Goal: Transaction & Acquisition: Obtain resource

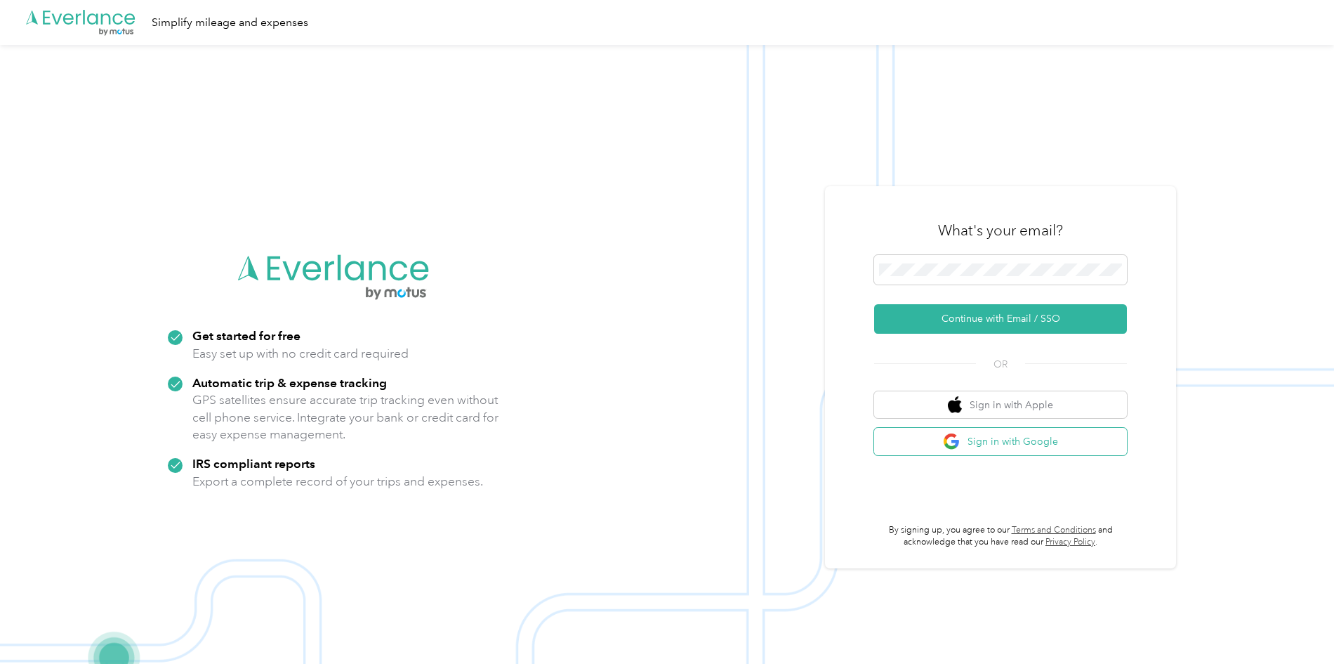
click at [1034, 449] on button "Sign in with Google" at bounding box center [1000, 441] width 253 height 27
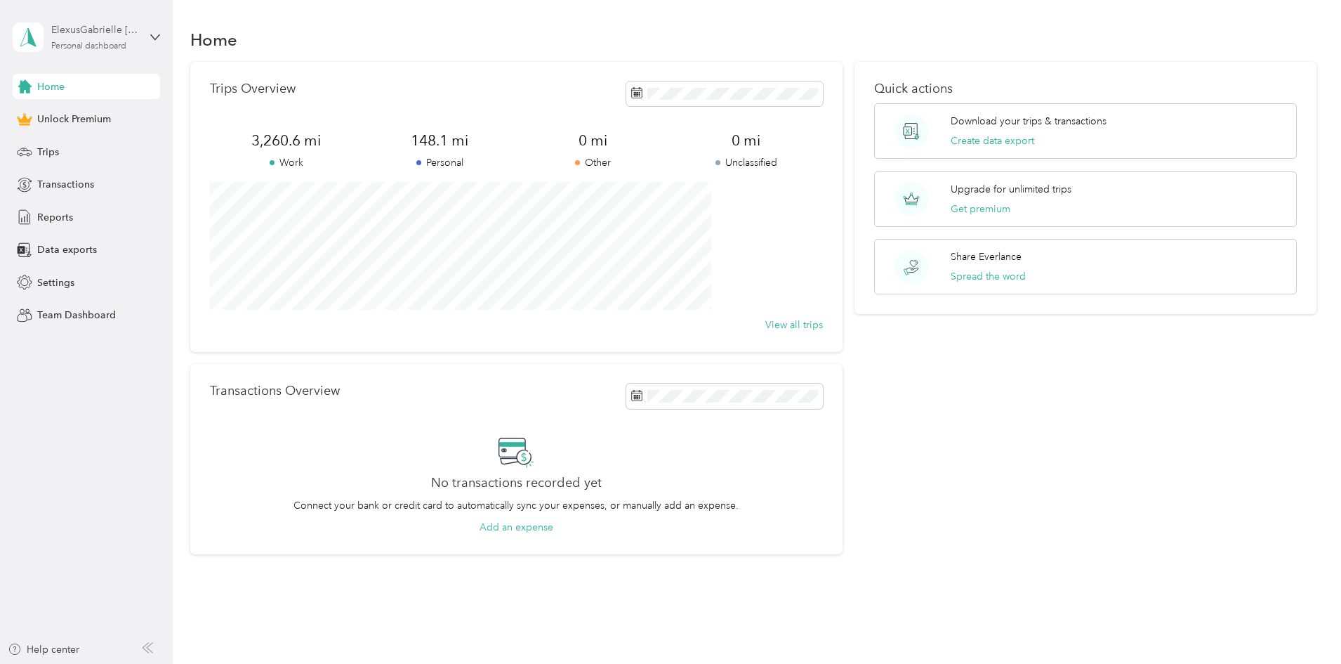
click at [136, 41] on div "ElexusGabrielle [PERSON_NAME] Personal dashboard" at bounding box center [95, 36] width 88 height 28
click at [138, 42] on div "ElexusGabrielle [PERSON_NAME] Personal dashboard" at bounding box center [95, 36] width 88 height 28
click at [70, 210] on span "Reports" at bounding box center [55, 217] width 36 height 15
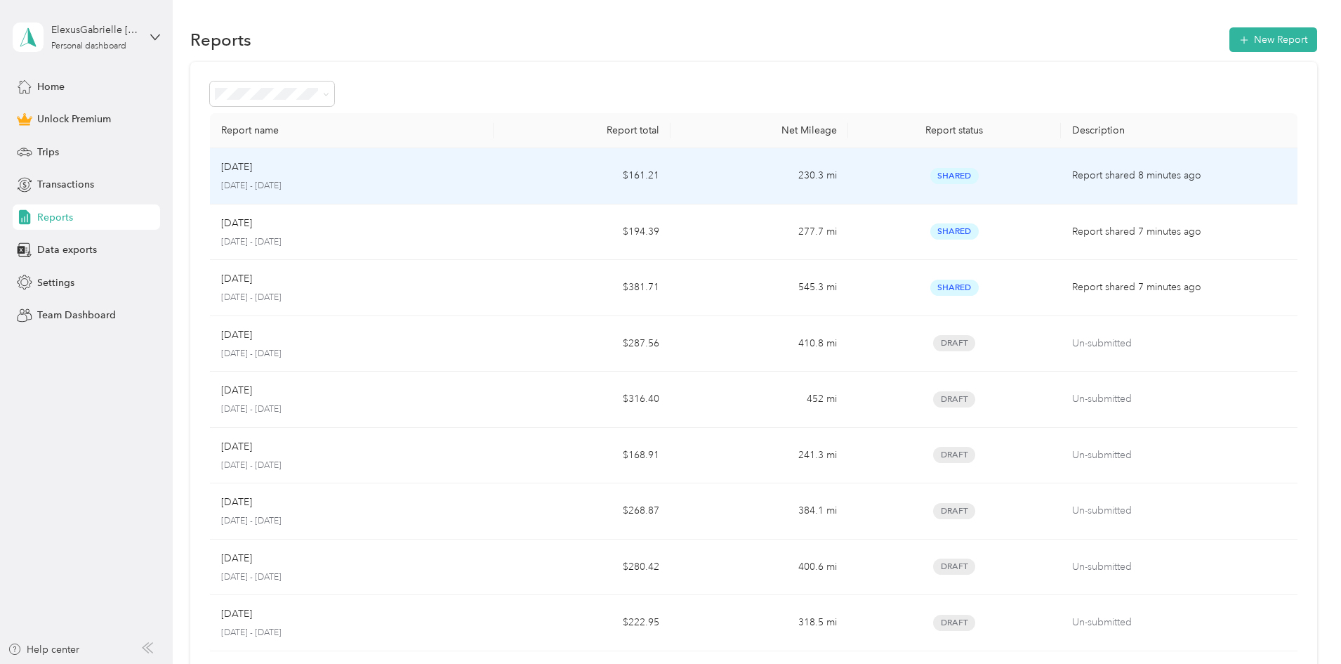
click at [617, 186] on td "$161.21" at bounding box center [582, 176] width 177 height 56
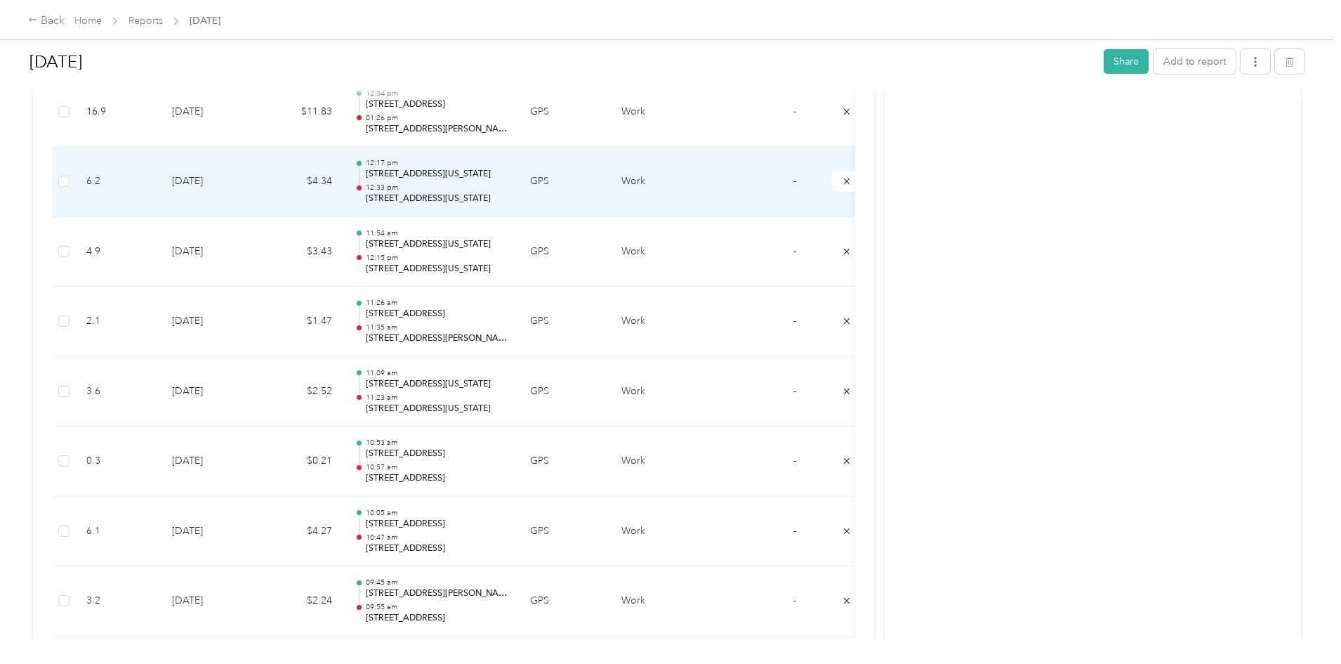
scroll to position [70, 0]
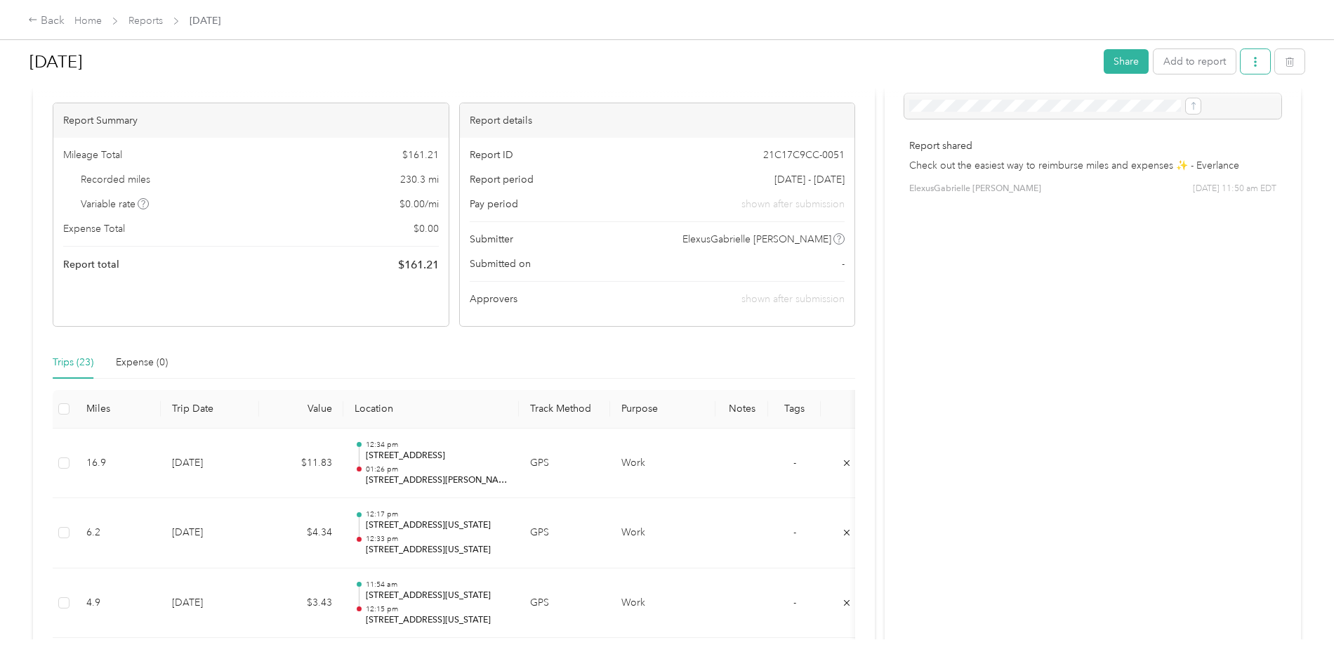
click at [1241, 71] on button "button" at bounding box center [1255, 61] width 29 height 25
click at [1118, 110] on span "Download" at bounding box center [1100, 113] width 46 height 15
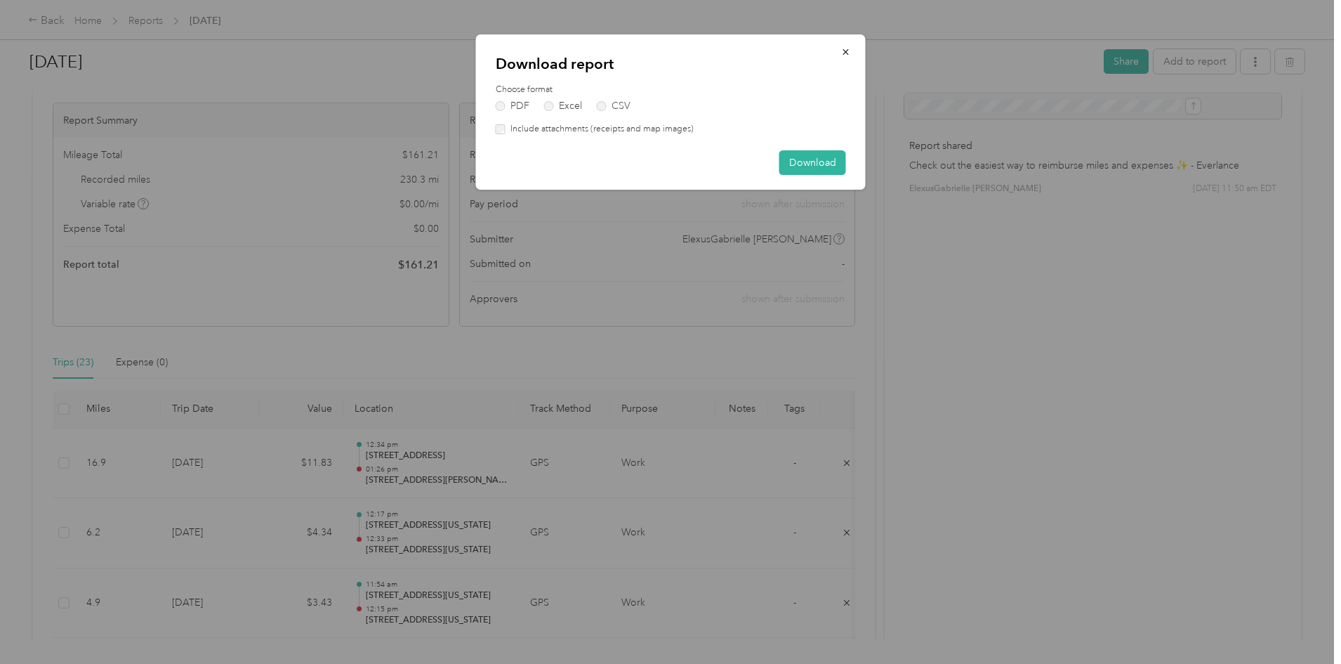
click at [494, 131] on div "Download report Choose format PDF Excel CSV Include attachments (receipts and m…" at bounding box center [671, 111] width 390 height 155
click at [513, 129] on label "Include attachments (receipts and map images)" at bounding box center [600, 129] width 188 height 13
click at [800, 162] on button "Download" at bounding box center [813, 162] width 67 height 25
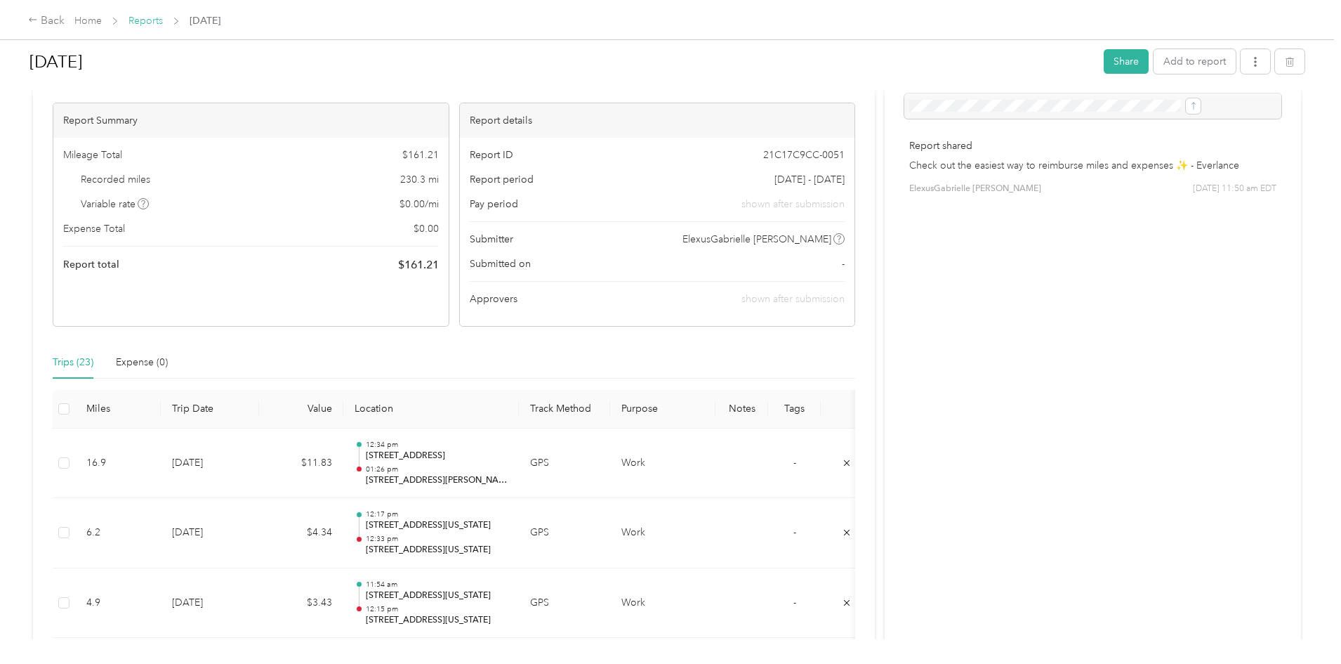
click at [163, 21] on link "Reports" at bounding box center [146, 21] width 34 height 12
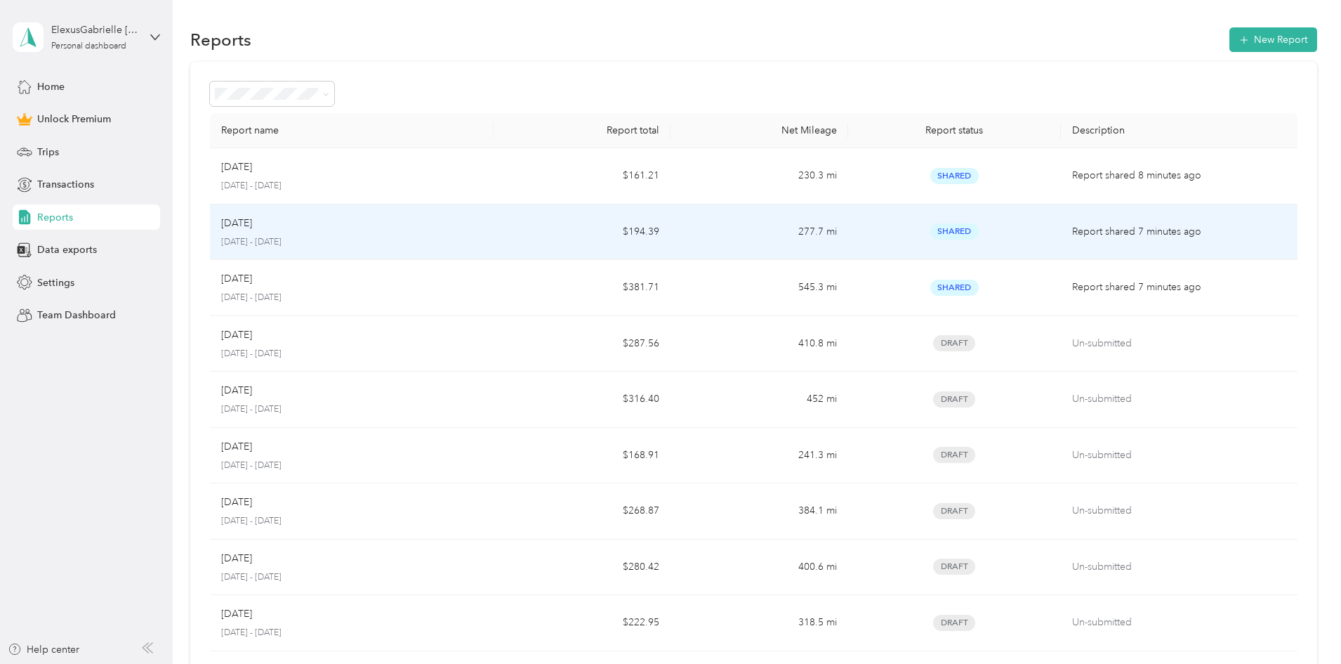
click at [399, 247] on p "[DATE] - [DATE]" at bounding box center [351, 242] width 261 height 13
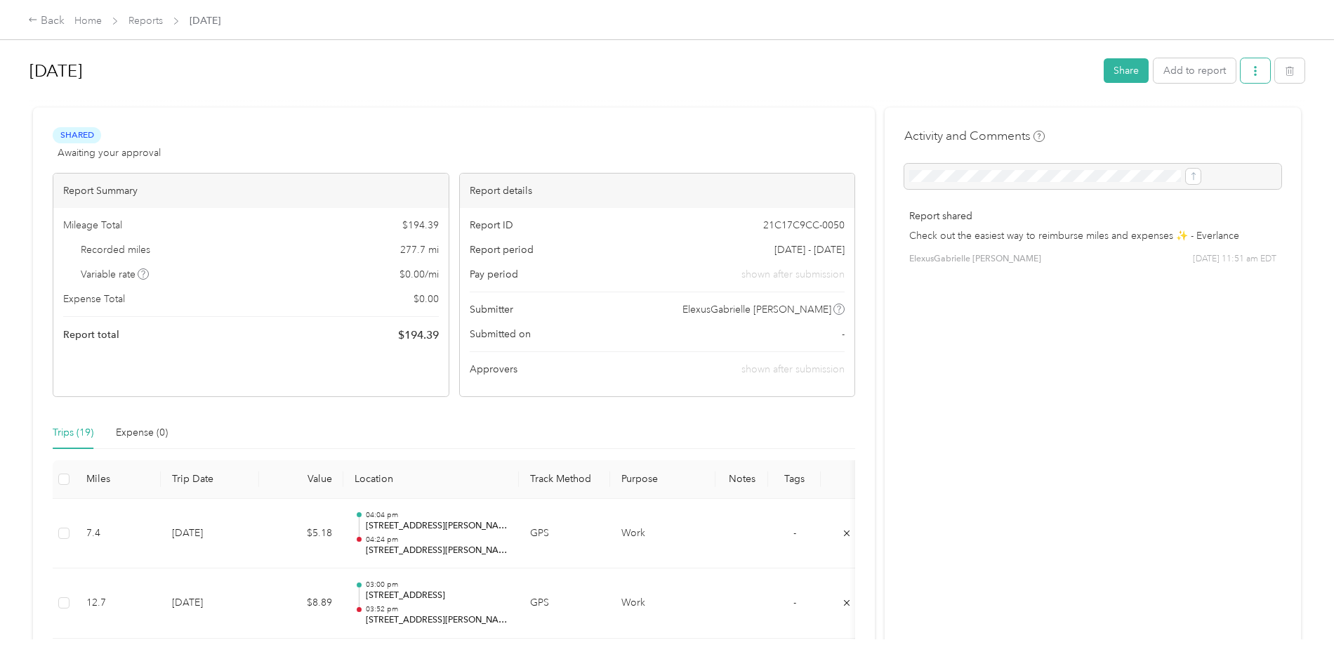
click at [1241, 77] on button "button" at bounding box center [1255, 70] width 29 height 25
click at [1120, 127] on span "Download" at bounding box center [1100, 122] width 46 height 15
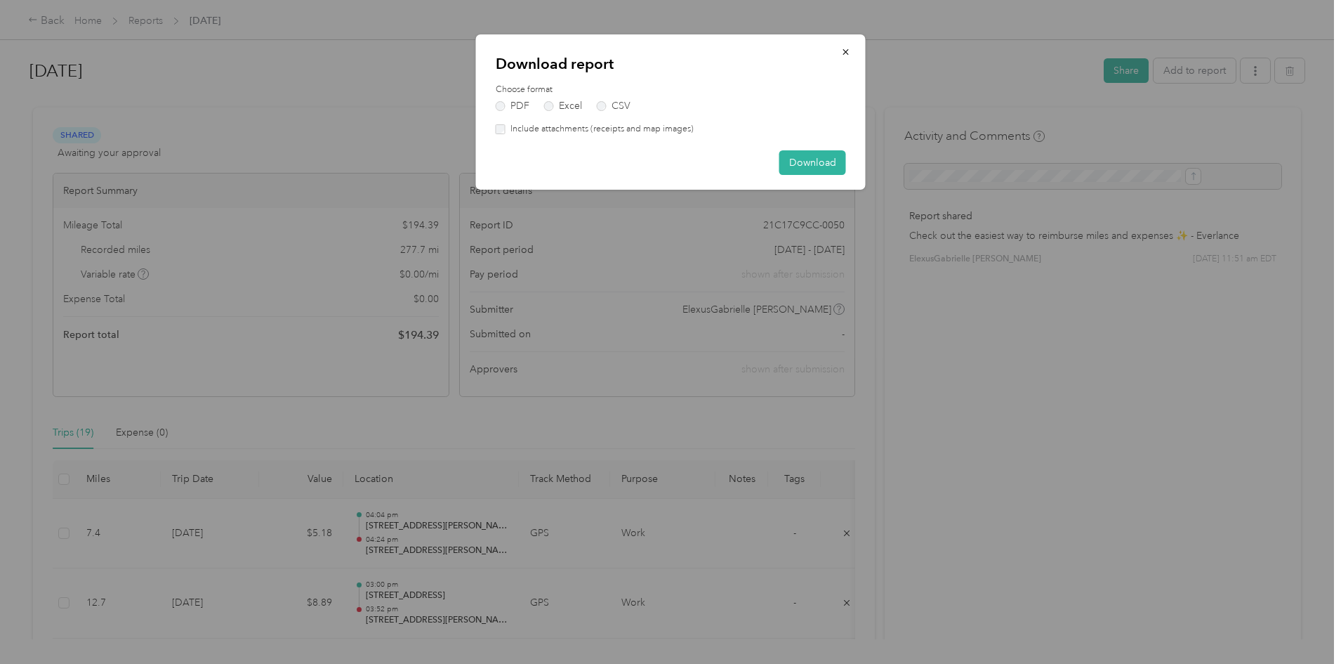
click at [510, 128] on label "Include attachments (receipts and map images)" at bounding box center [600, 129] width 188 height 13
click at [826, 157] on button "Download" at bounding box center [813, 162] width 67 height 25
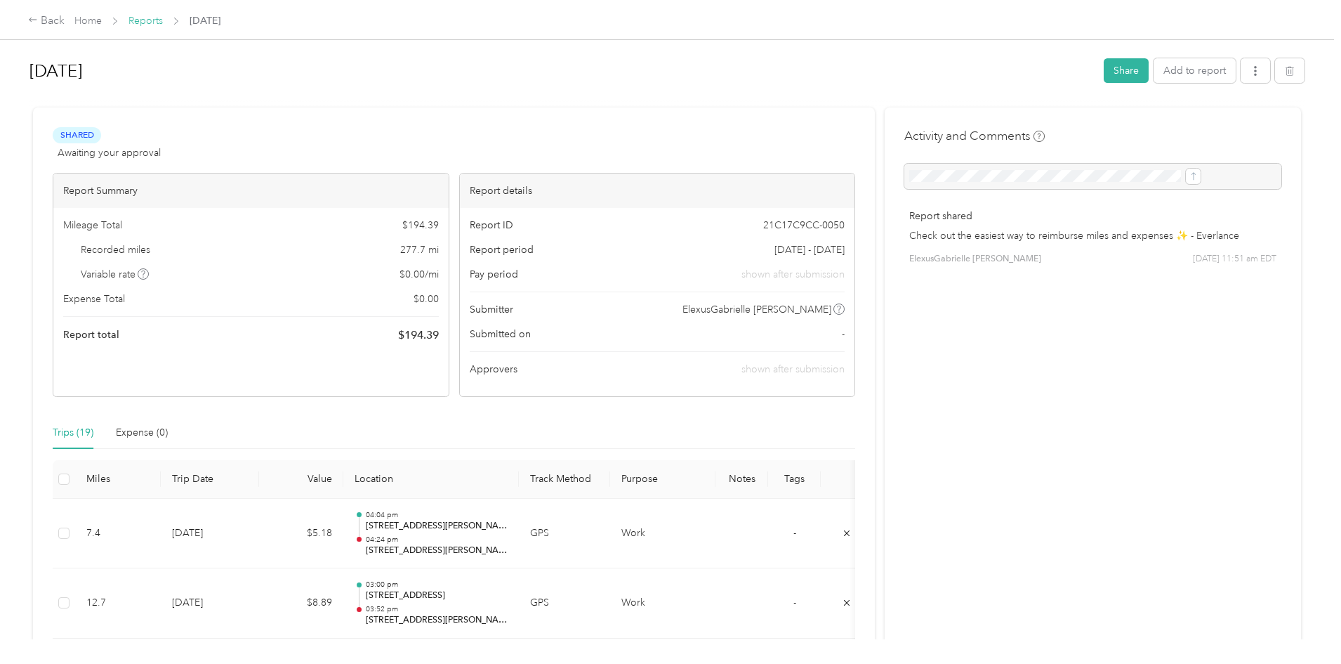
click at [163, 20] on link "Reports" at bounding box center [146, 21] width 34 height 12
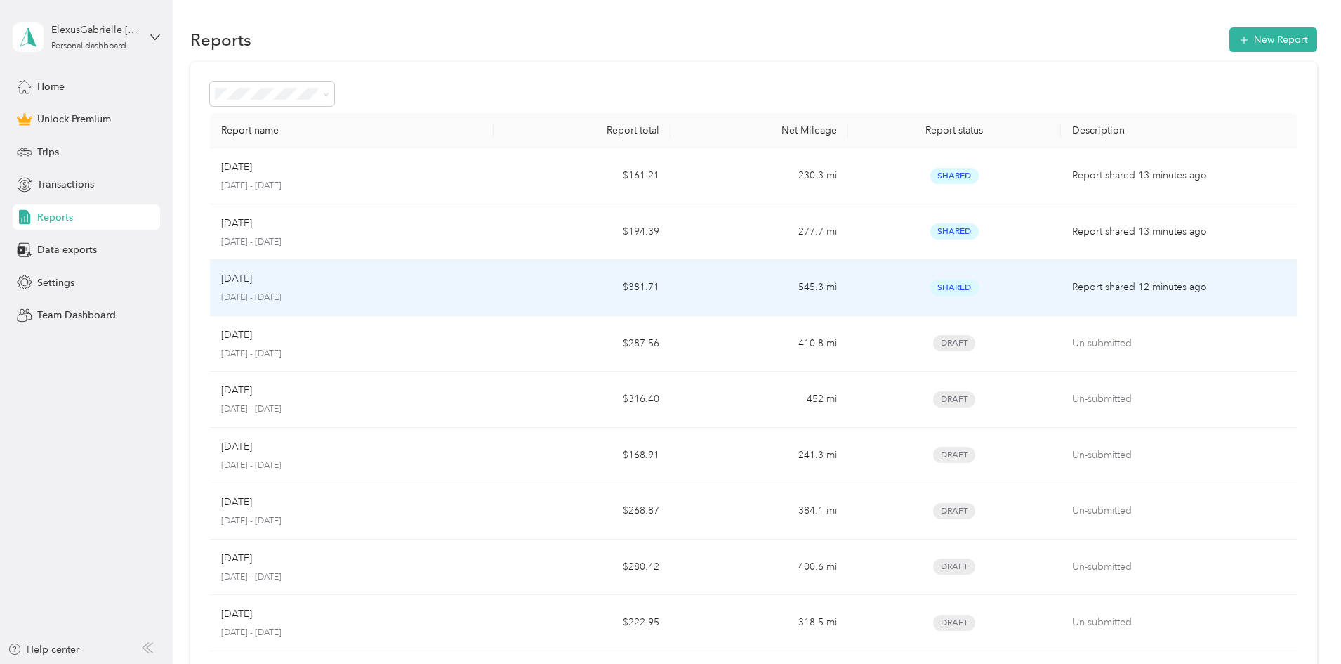
click at [372, 281] on div "[DATE]" at bounding box center [351, 278] width 261 height 15
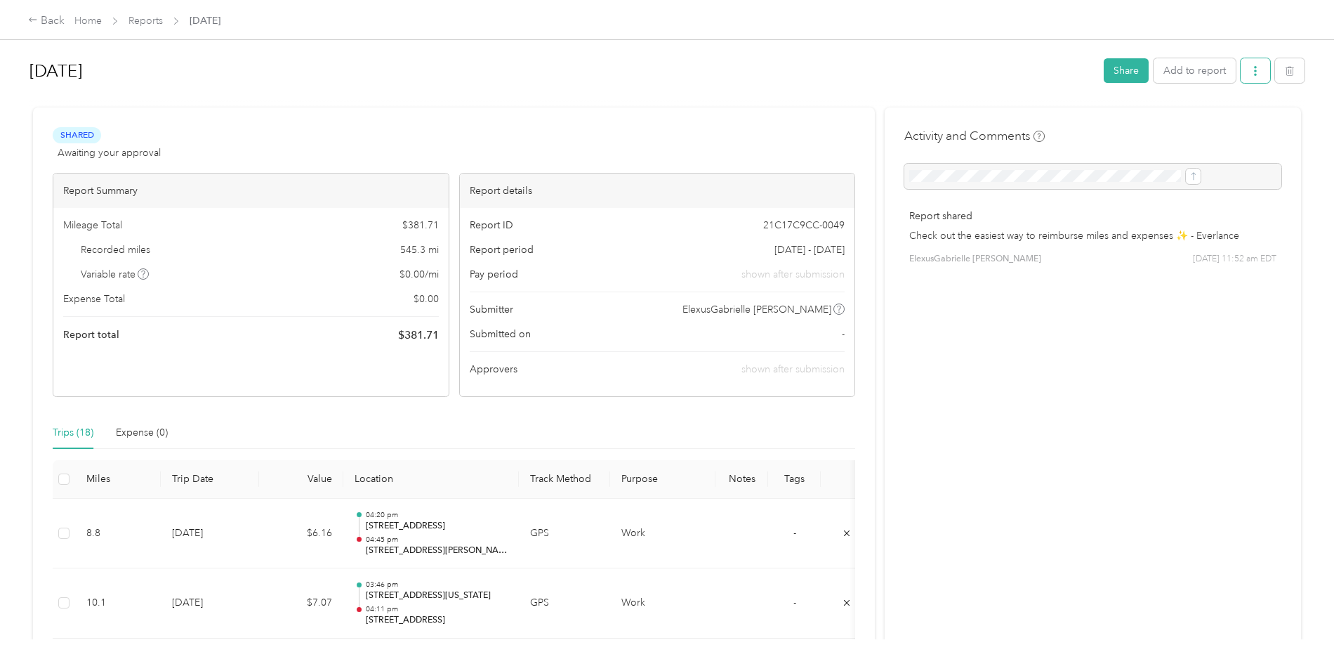
click at [1241, 77] on button "button" at bounding box center [1255, 70] width 29 height 25
click at [1129, 124] on div "Download" at bounding box center [1105, 122] width 84 height 15
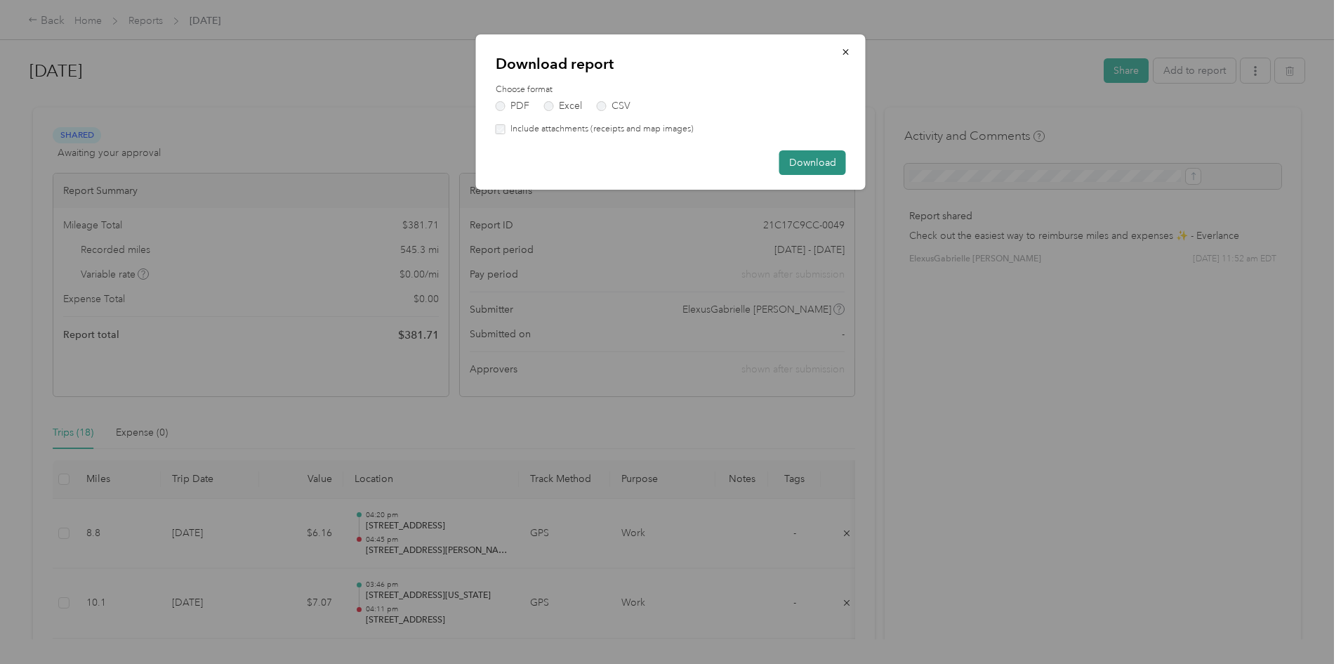
click at [836, 160] on button "Download" at bounding box center [813, 162] width 67 height 25
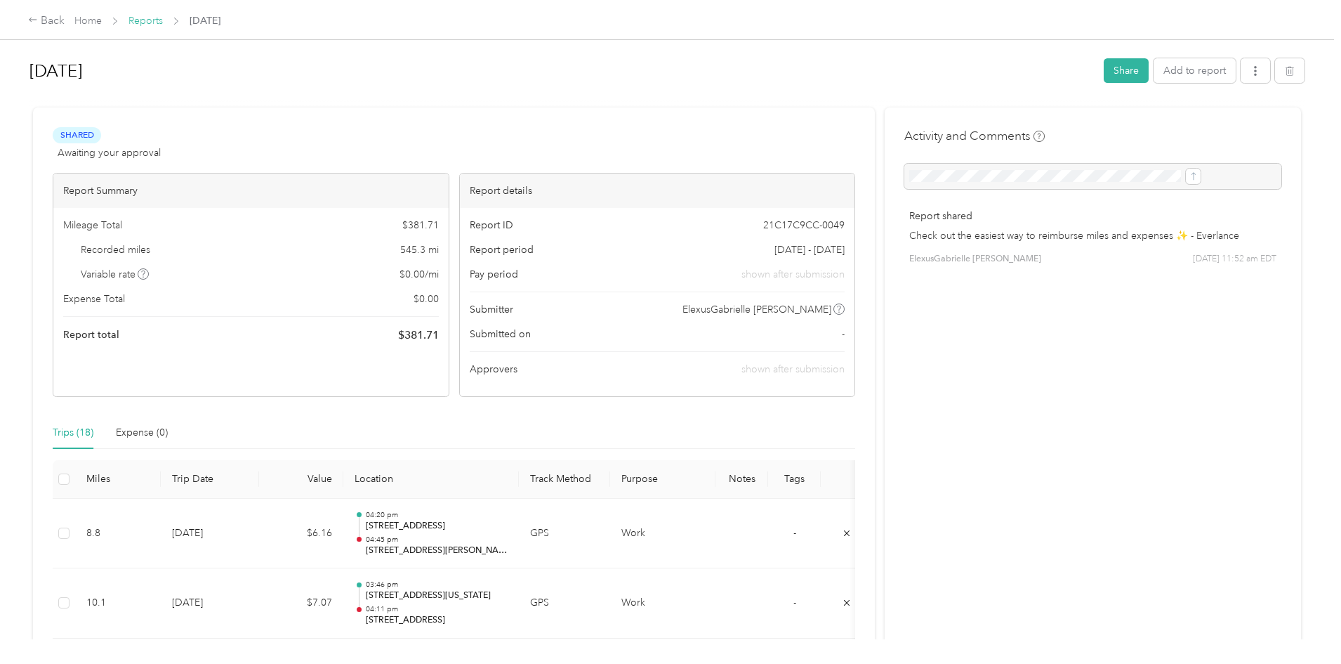
click at [163, 25] on link "Reports" at bounding box center [146, 21] width 34 height 12
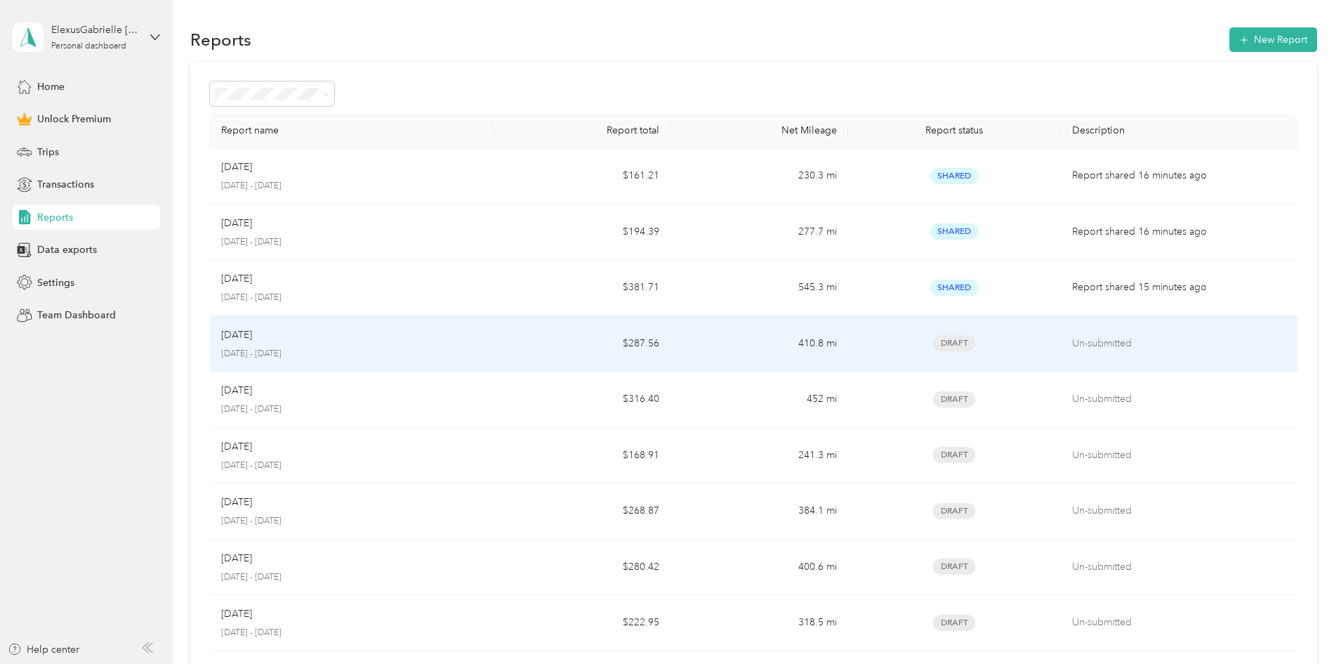
click at [380, 356] on p "[DATE] - [DATE]" at bounding box center [351, 354] width 261 height 13
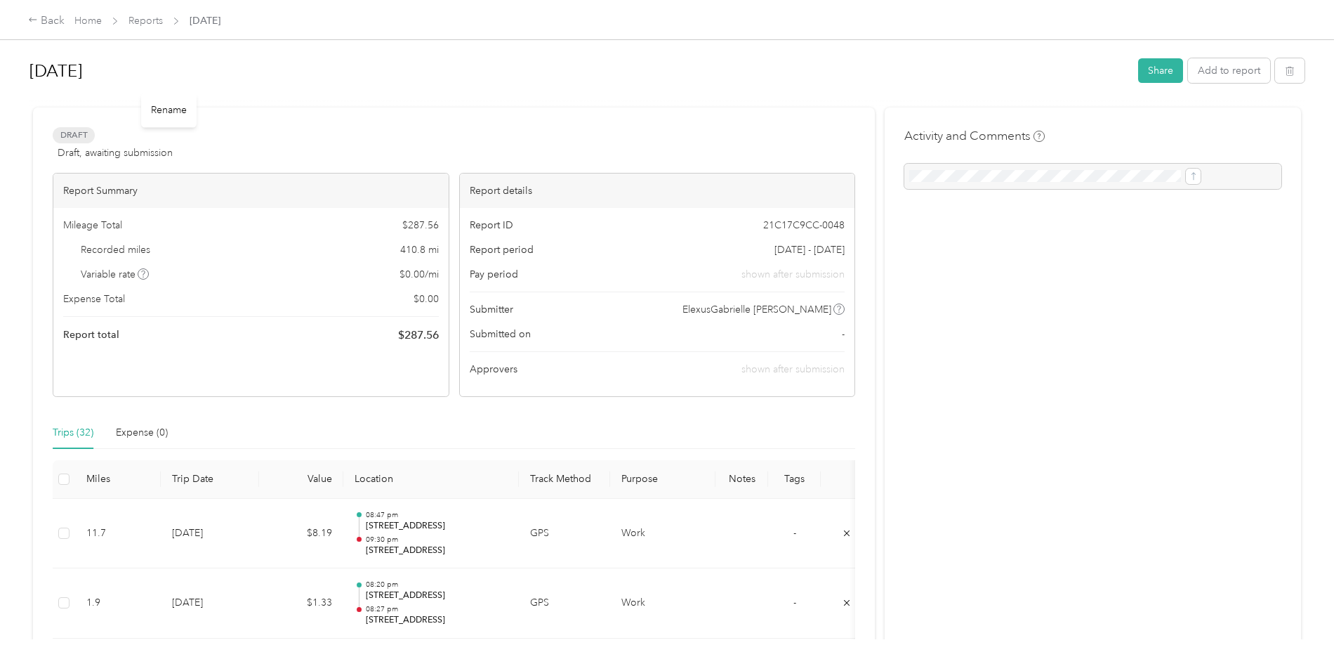
click at [726, 81] on h1 "[DATE]" at bounding box center [578, 71] width 1099 height 34
click at [1138, 71] on button "Share" at bounding box center [1160, 70] width 45 height 25
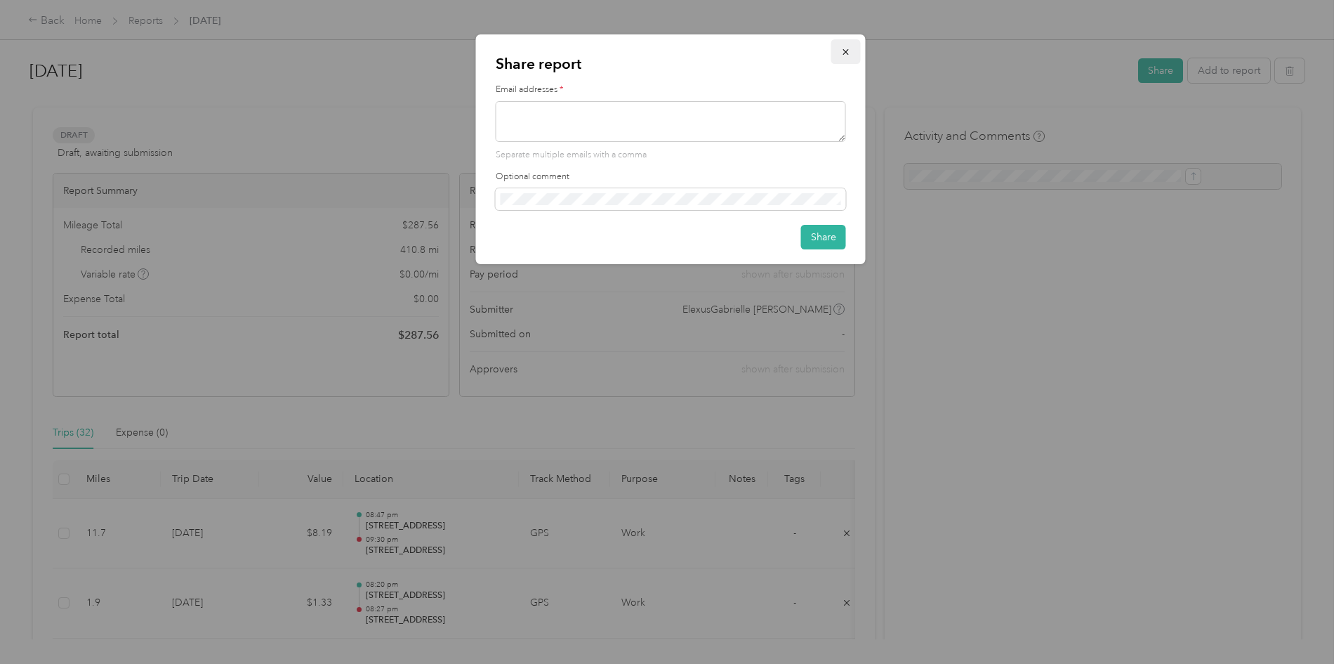
click at [841, 53] on icon "button" at bounding box center [846, 52] width 10 height 10
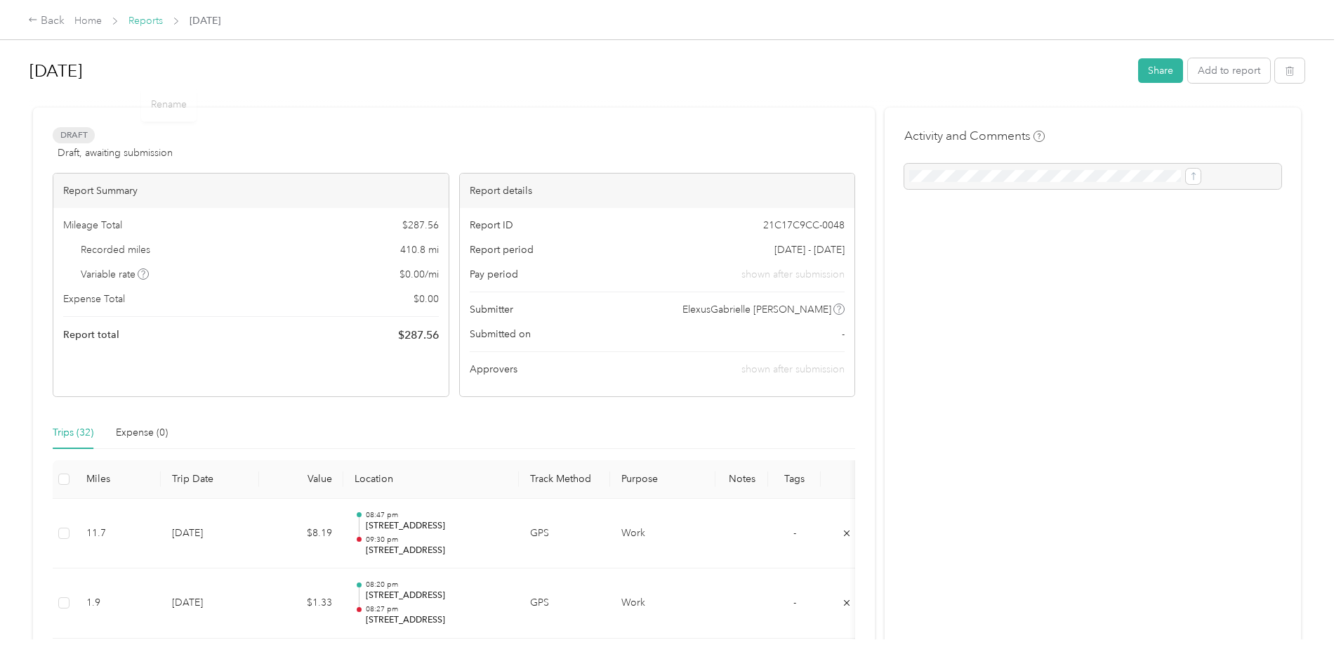
click at [163, 24] on link "Reports" at bounding box center [146, 21] width 34 height 12
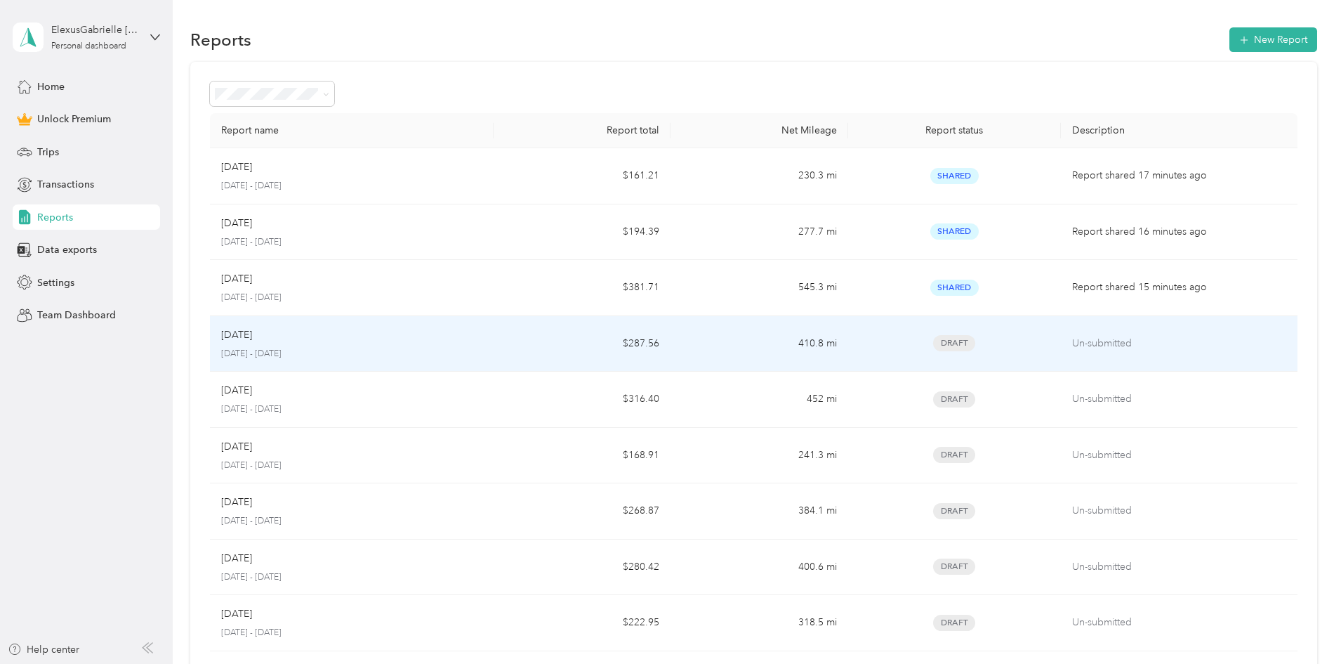
drag, startPoint x: 401, startPoint y: 339, endPoint x: 365, endPoint y: 342, distance: 35.9
click at [365, 342] on div "[DATE]" at bounding box center [351, 334] width 261 height 15
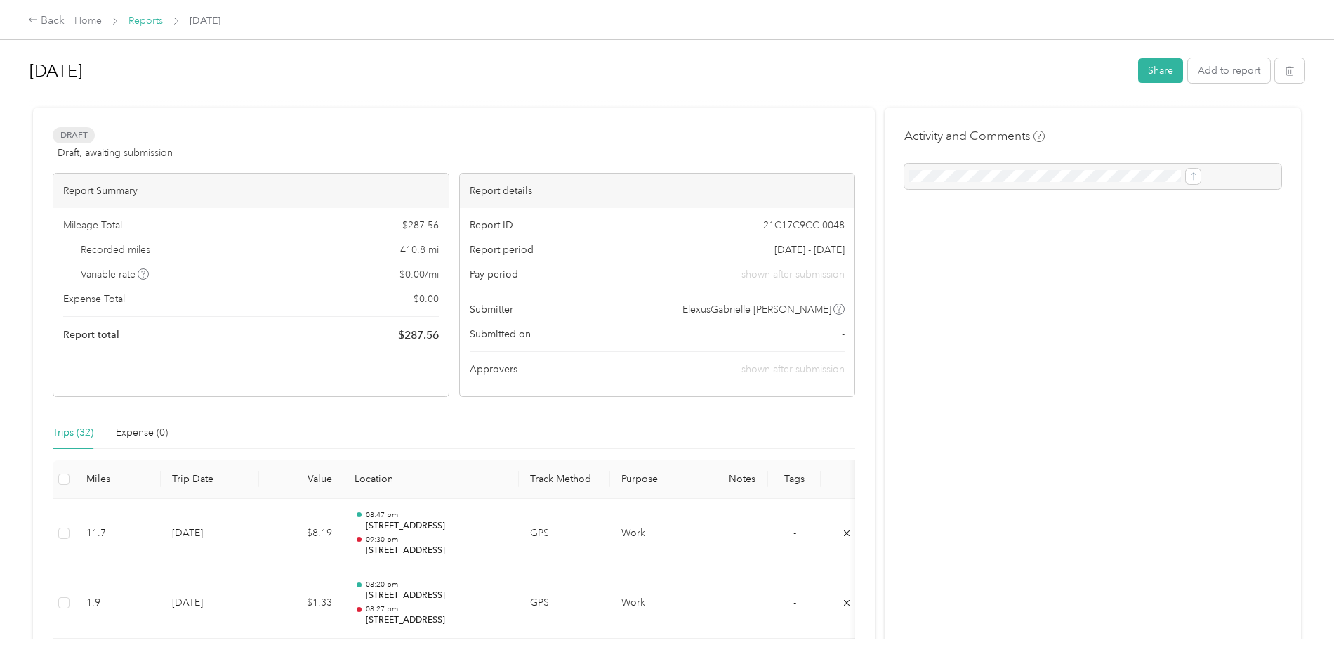
click at [163, 25] on link "Reports" at bounding box center [146, 21] width 34 height 12
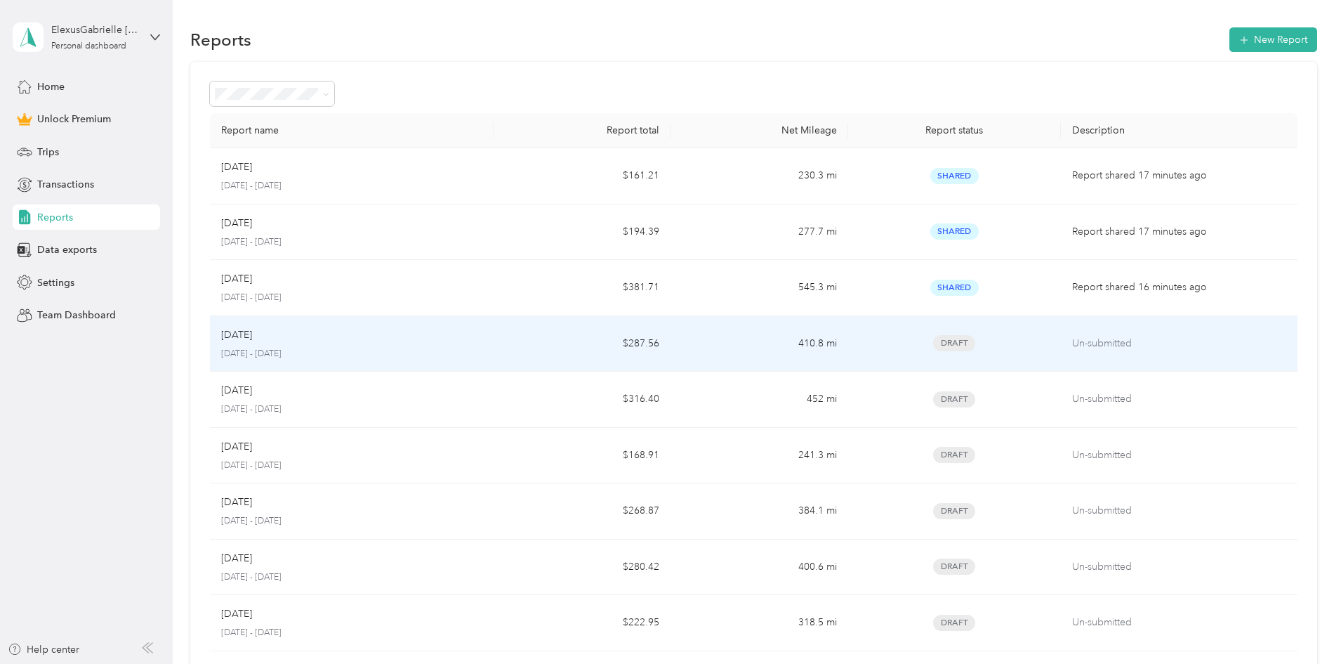
drag, startPoint x: 402, startPoint y: 327, endPoint x: 365, endPoint y: 346, distance: 42.1
click at [365, 346] on div "Jun [DATE] - [DATE]" at bounding box center [351, 343] width 261 height 33
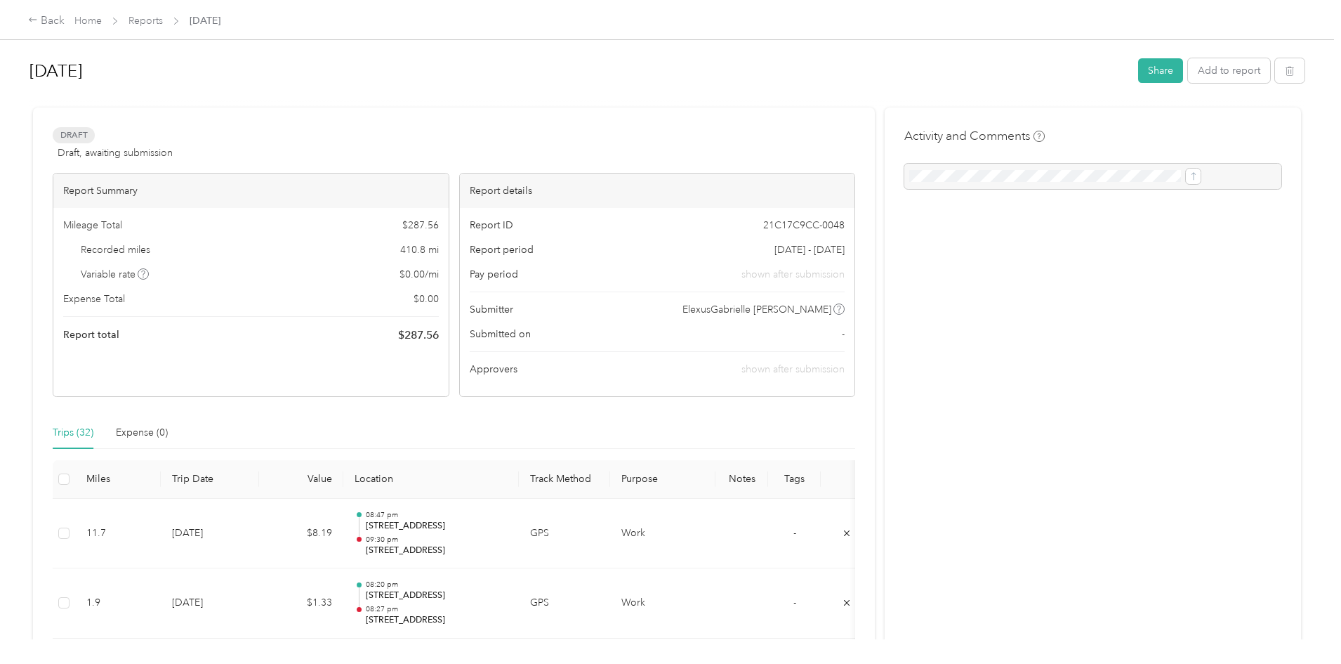
drag, startPoint x: 369, startPoint y: 342, endPoint x: 345, endPoint y: 365, distance: 33.8
click at [345, 365] on div "Report Summary Mileage Total $ 287.56 Recorded miles 410.8 mi Variable rate $ 0…" at bounding box center [251, 285] width 397 height 224
click at [163, 17] on link "Reports" at bounding box center [146, 21] width 34 height 12
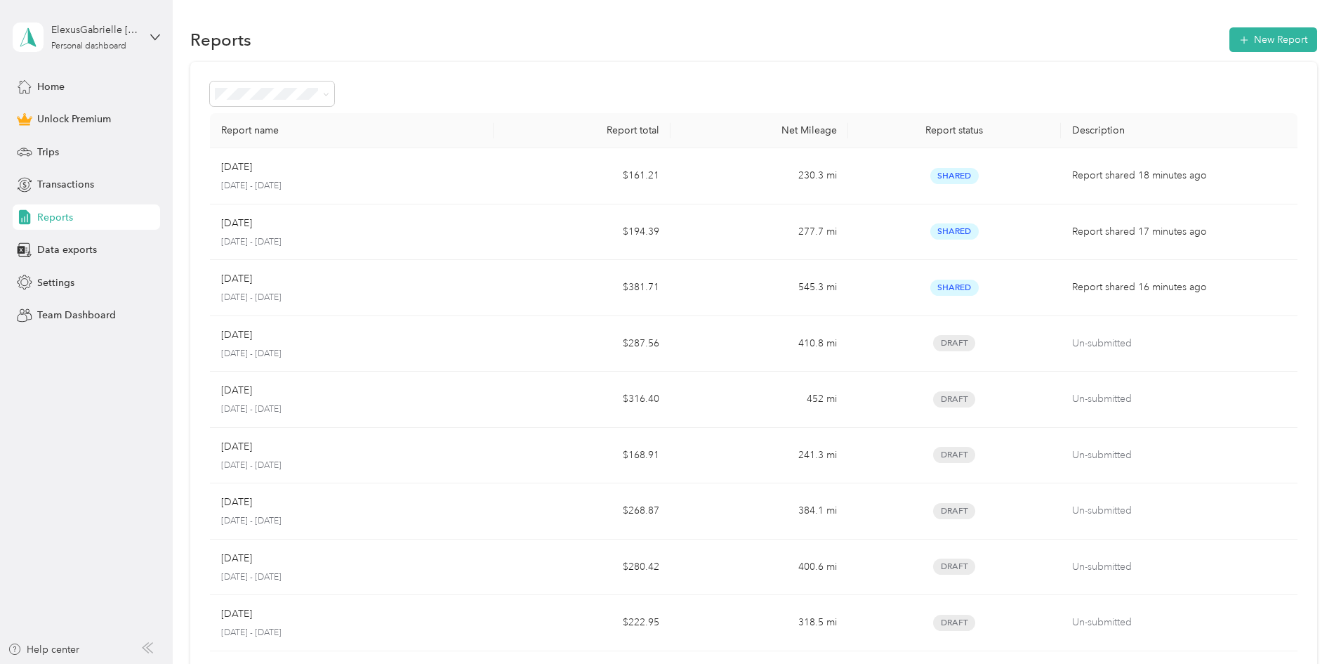
click at [81, 225] on div "Reports" at bounding box center [86, 216] width 147 height 25
click at [80, 145] on div "Trips" at bounding box center [86, 151] width 147 height 25
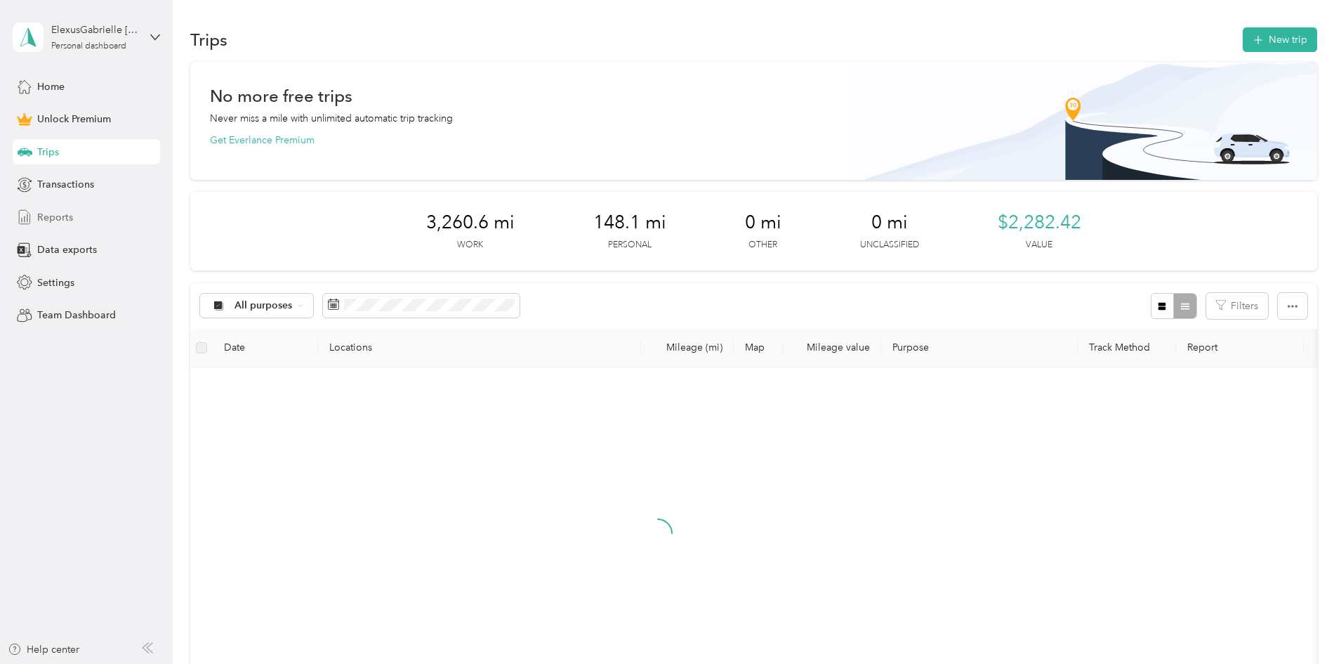
click at [69, 208] on div "Reports" at bounding box center [86, 216] width 147 height 25
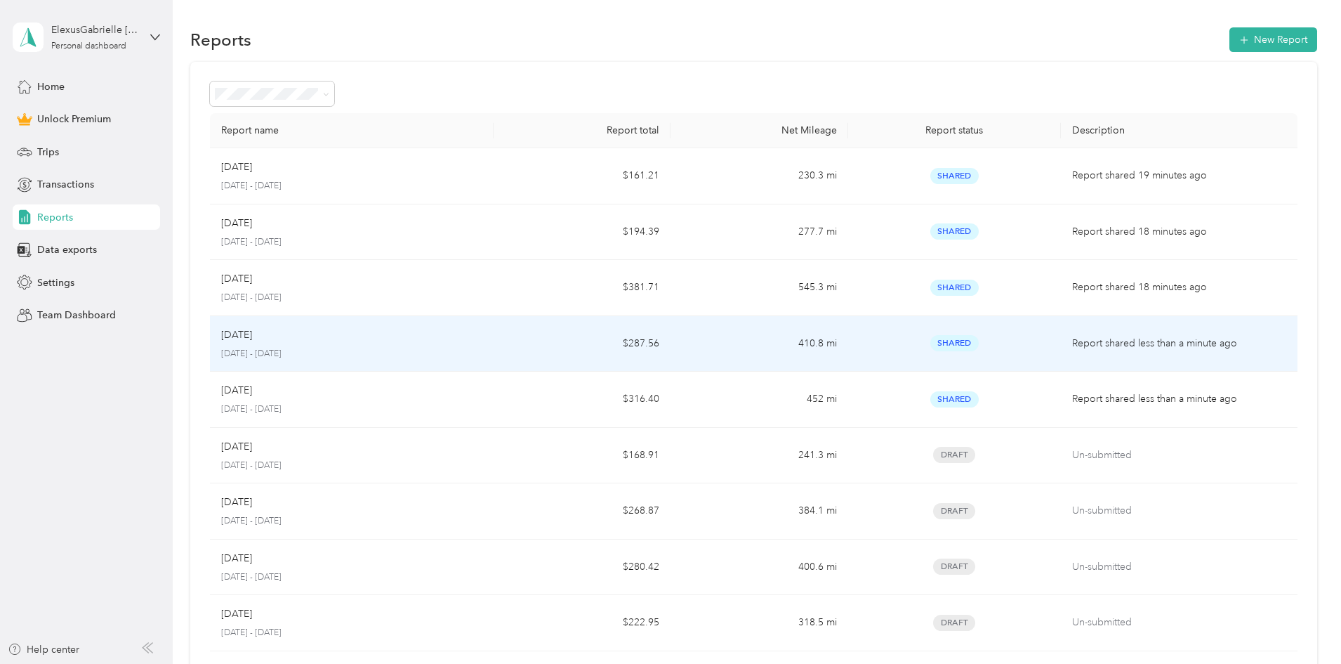
click at [365, 329] on div "[DATE]" at bounding box center [351, 334] width 261 height 15
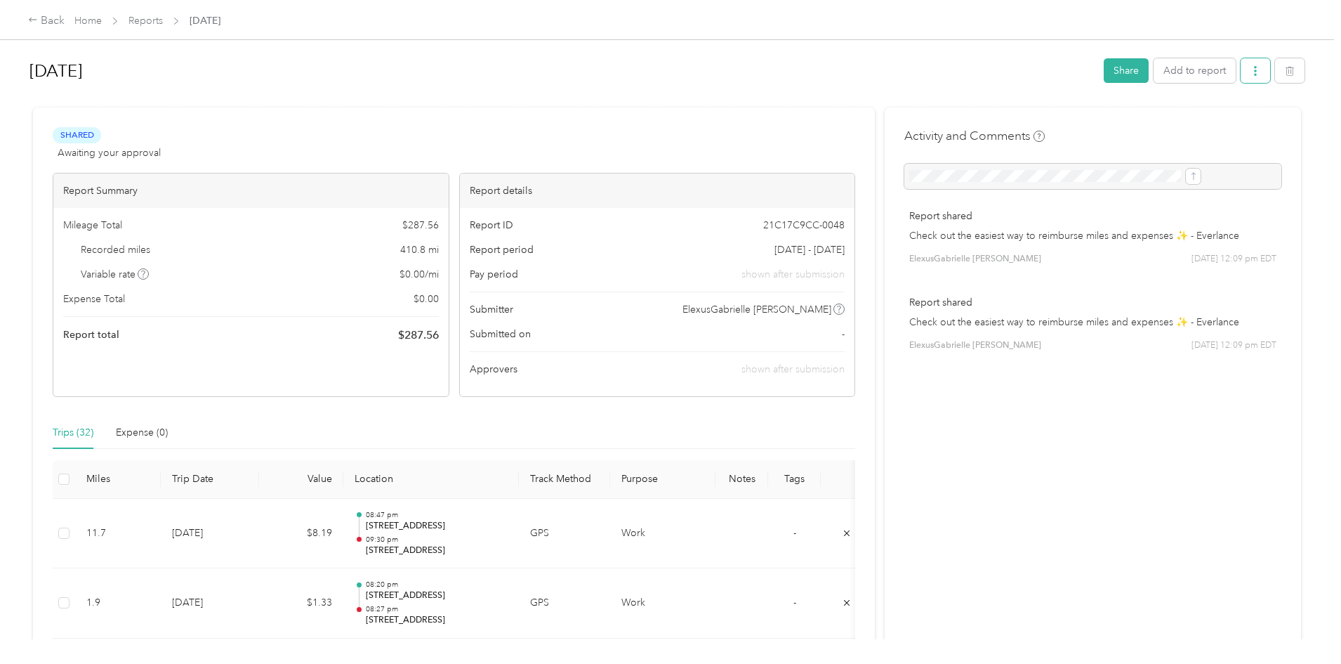
click at [1241, 79] on button "button" at bounding box center [1255, 70] width 29 height 25
click at [1119, 121] on span "Download" at bounding box center [1100, 122] width 46 height 15
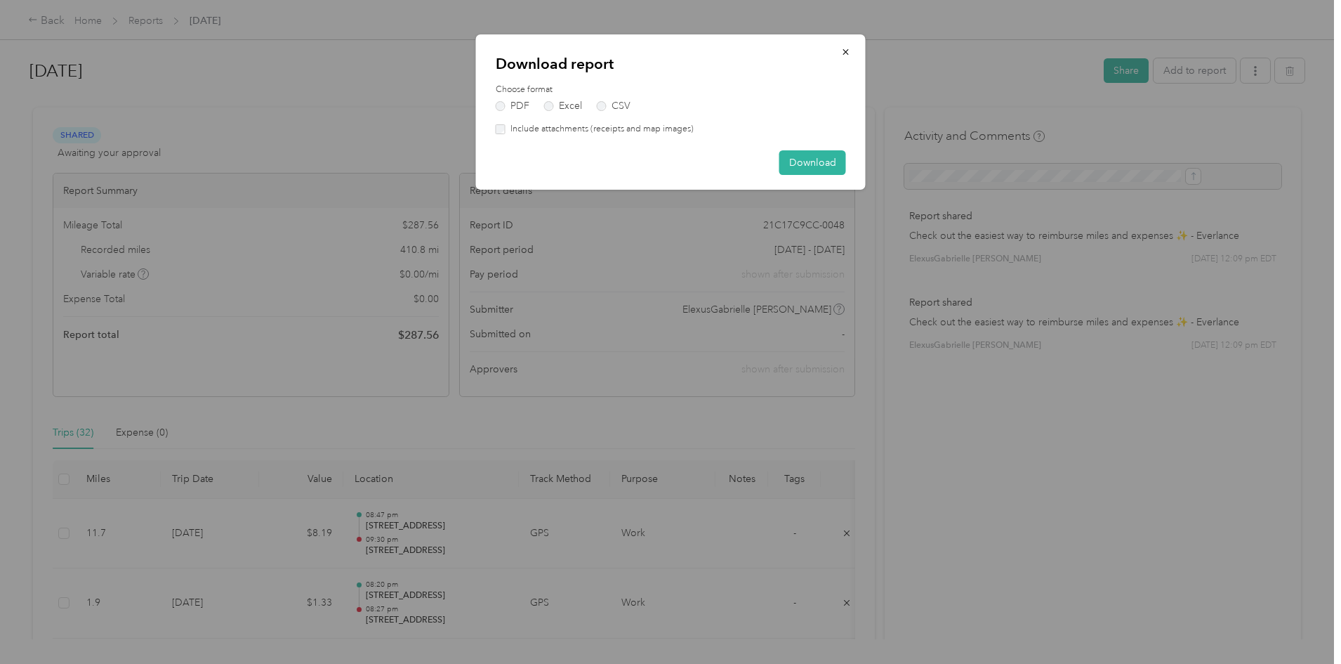
click at [501, 136] on div "Download report Choose format PDF Excel CSV Include attachments (receipts and m…" at bounding box center [671, 111] width 390 height 155
click at [506, 130] on label "Include attachments (receipts and map images)" at bounding box center [600, 129] width 188 height 13
click at [836, 164] on button "Download" at bounding box center [813, 162] width 67 height 25
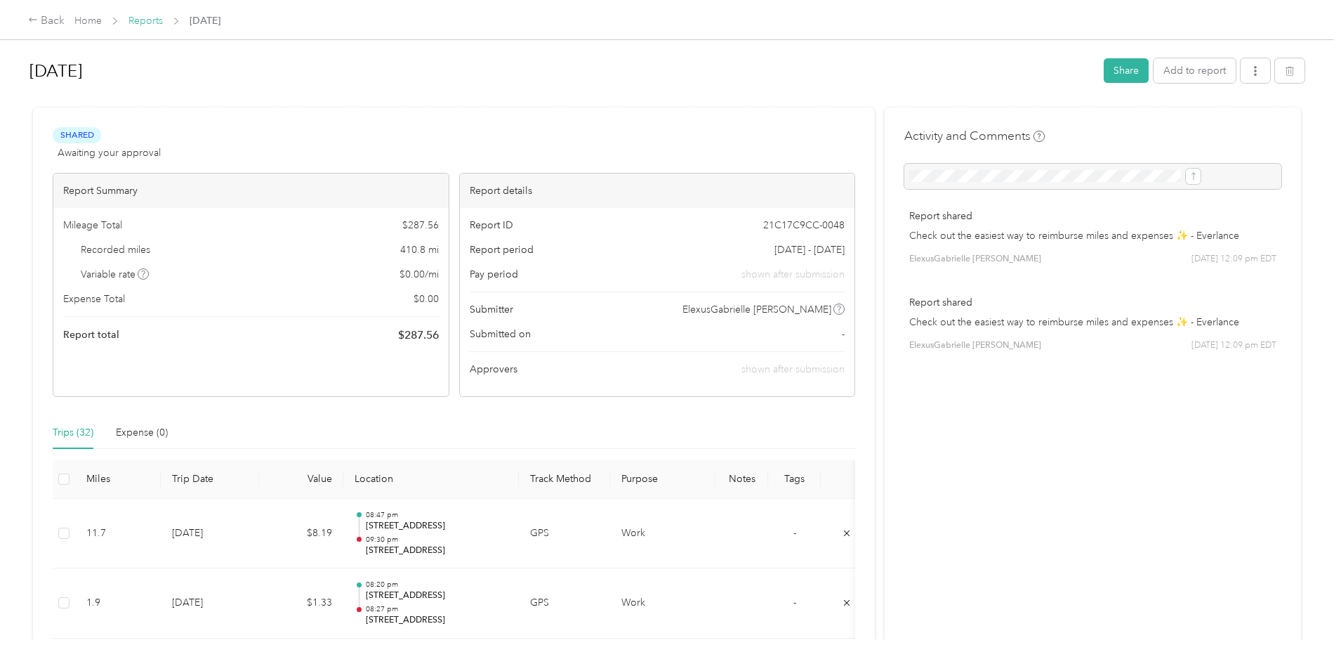
click at [163, 20] on link "Reports" at bounding box center [146, 21] width 34 height 12
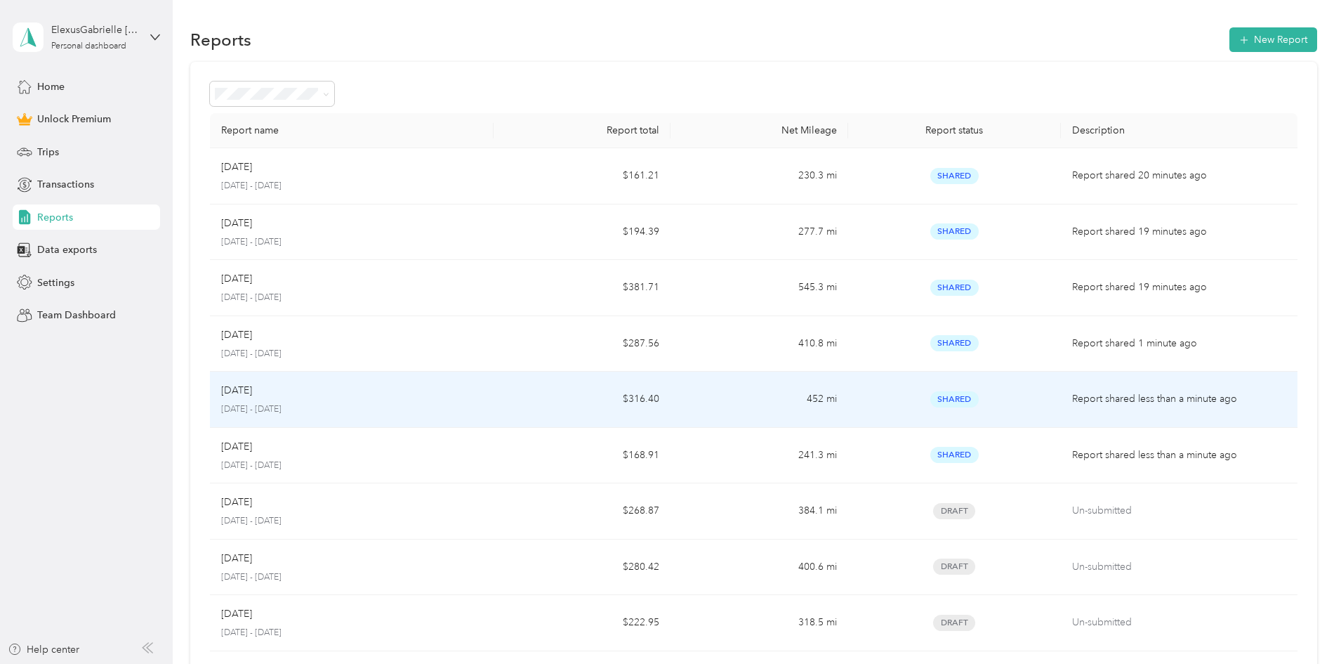
click at [464, 407] on p "[DATE] - [DATE]" at bounding box center [351, 409] width 261 height 13
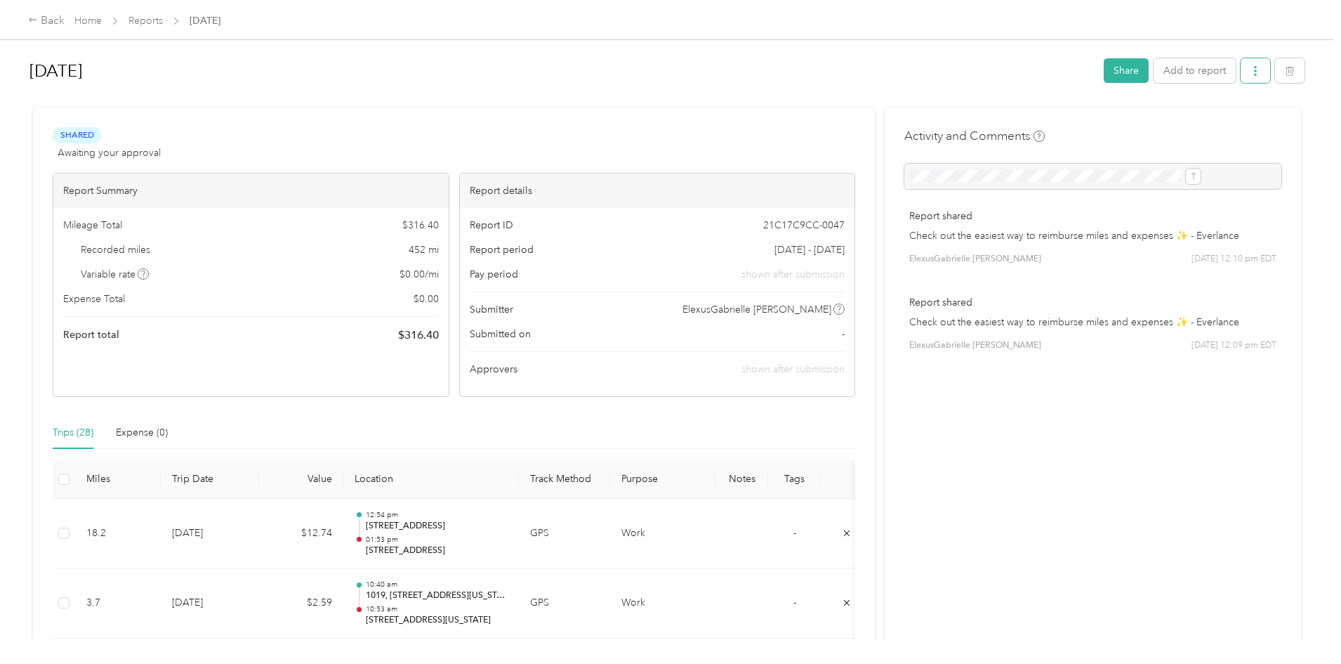
click at [1251, 71] on icon "button" at bounding box center [1256, 71] width 10 height 10
click at [1115, 117] on span "Download" at bounding box center [1100, 122] width 46 height 15
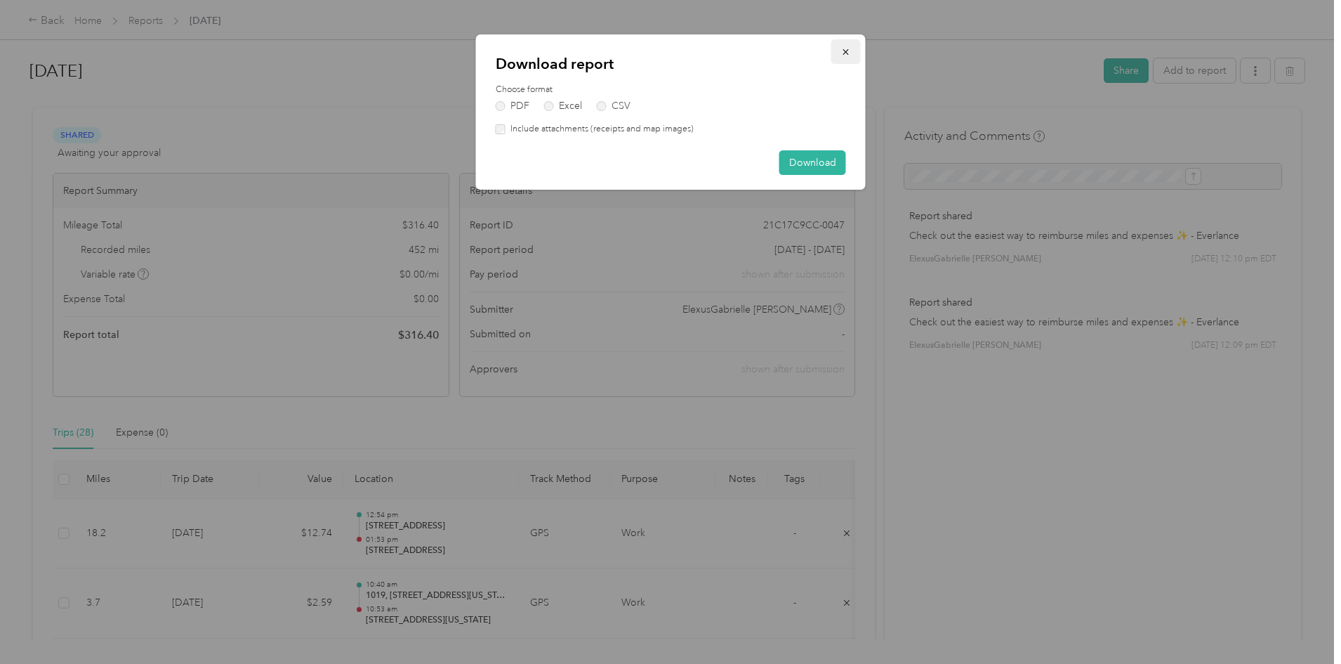
click at [843, 48] on icon "button" at bounding box center [846, 52] width 10 height 10
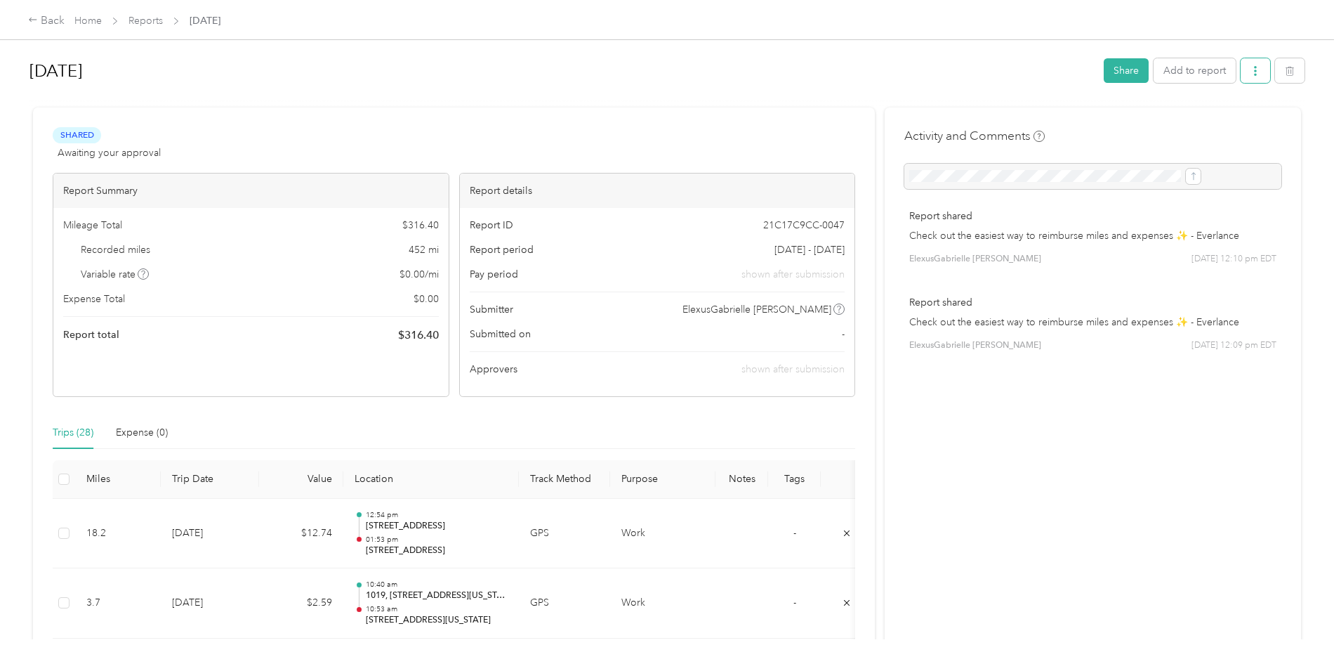
click at [1254, 71] on icon "button" at bounding box center [1255, 71] width 3 height 10
click at [1122, 114] on li "Download" at bounding box center [1104, 122] width 103 height 25
click at [1080, 124] on span "Download" at bounding box center [1100, 122] width 46 height 15
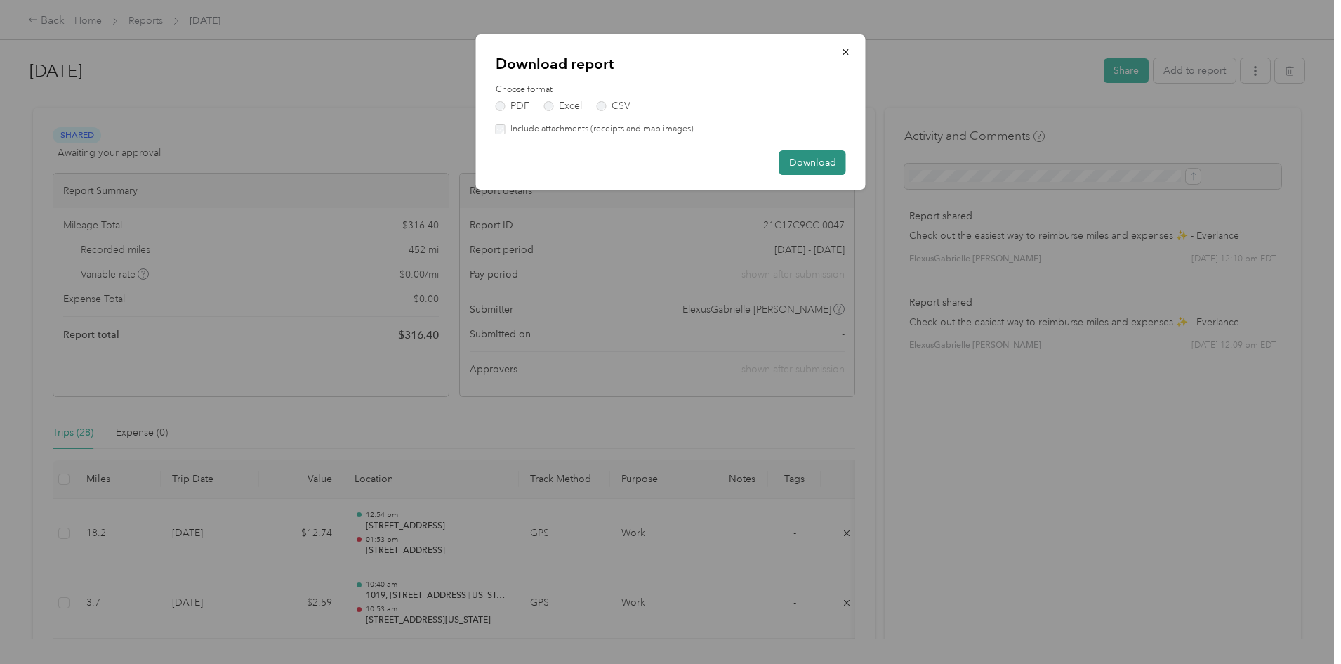
click at [792, 162] on button "Download" at bounding box center [813, 162] width 67 height 25
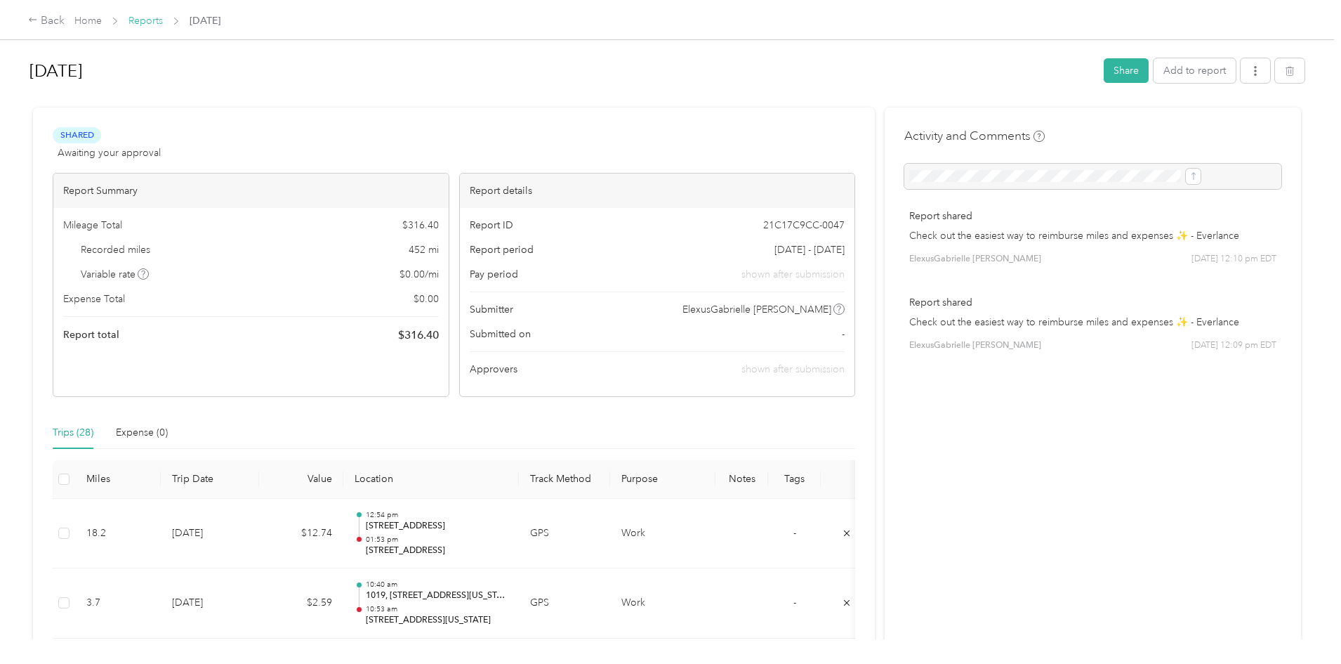
click at [163, 18] on link "Reports" at bounding box center [146, 21] width 34 height 12
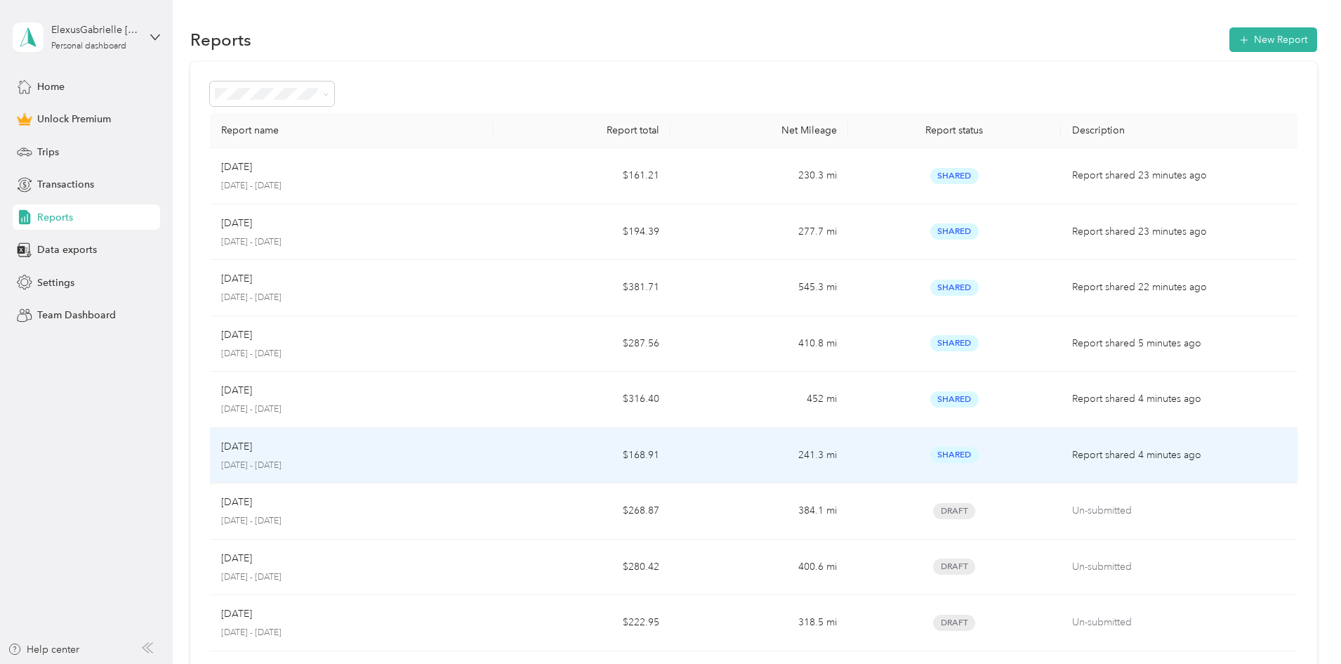
click at [418, 451] on div "[DATE]" at bounding box center [351, 446] width 261 height 15
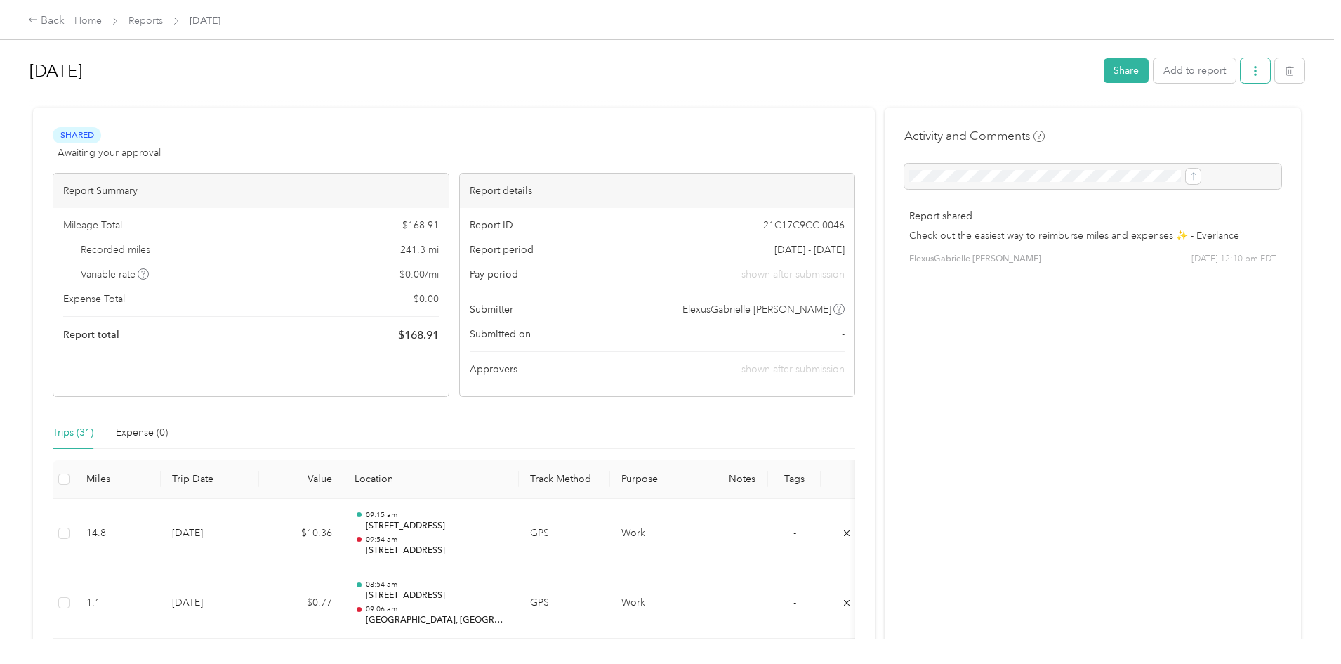
click at [1241, 77] on button "button" at bounding box center [1255, 70] width 29 height 25
click at [1118, 122] on span "Download" at bounding box center [1100, 122] width 46 height 15
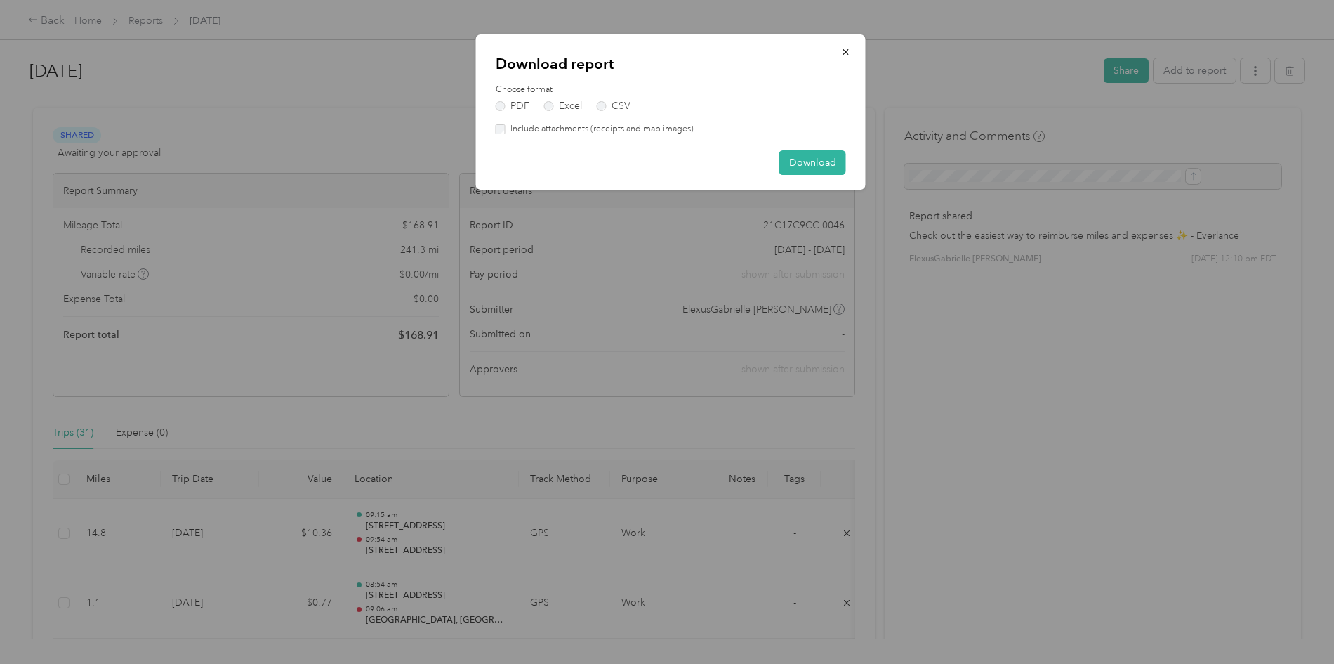
click at [511, 131] on label "Include attachments (receipts and map images)" at bounding box center [600, 129] width 188 height 13
click at [811, 157] on button "Download" at bounding box center [813, 162] width 67 height 25
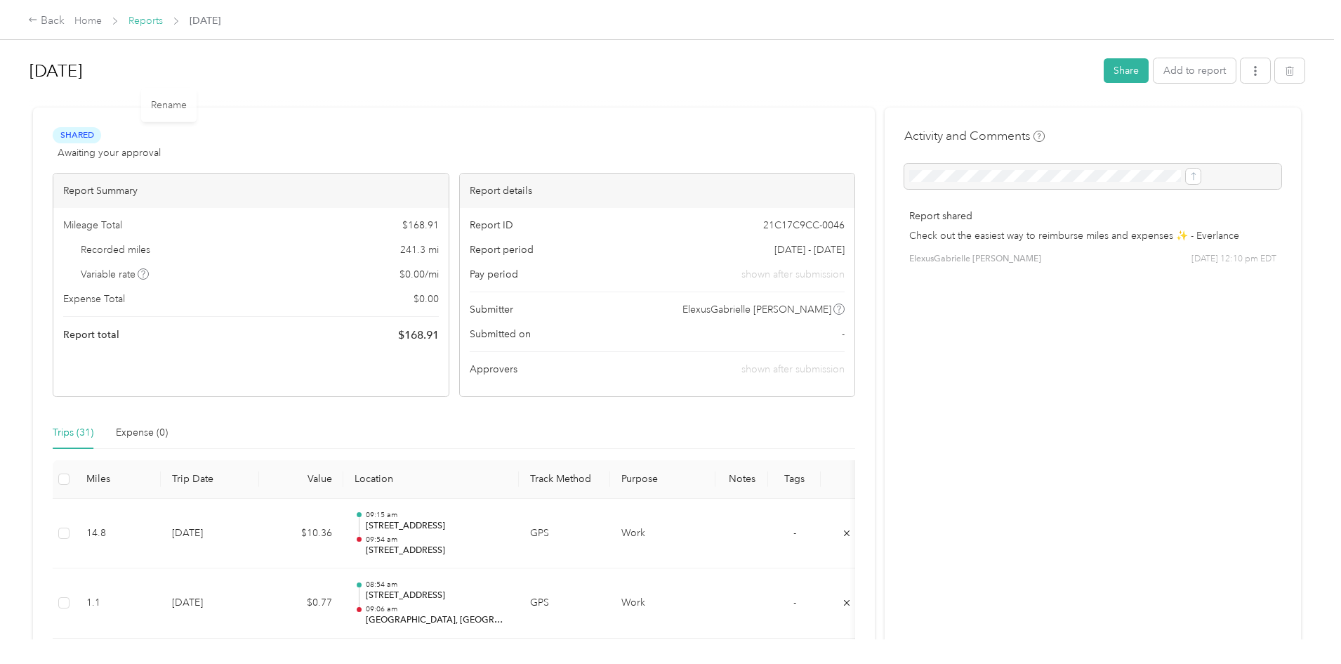
click at [163, 22] on link "Reports" at bounding box center [146, 21] width 34 height 12
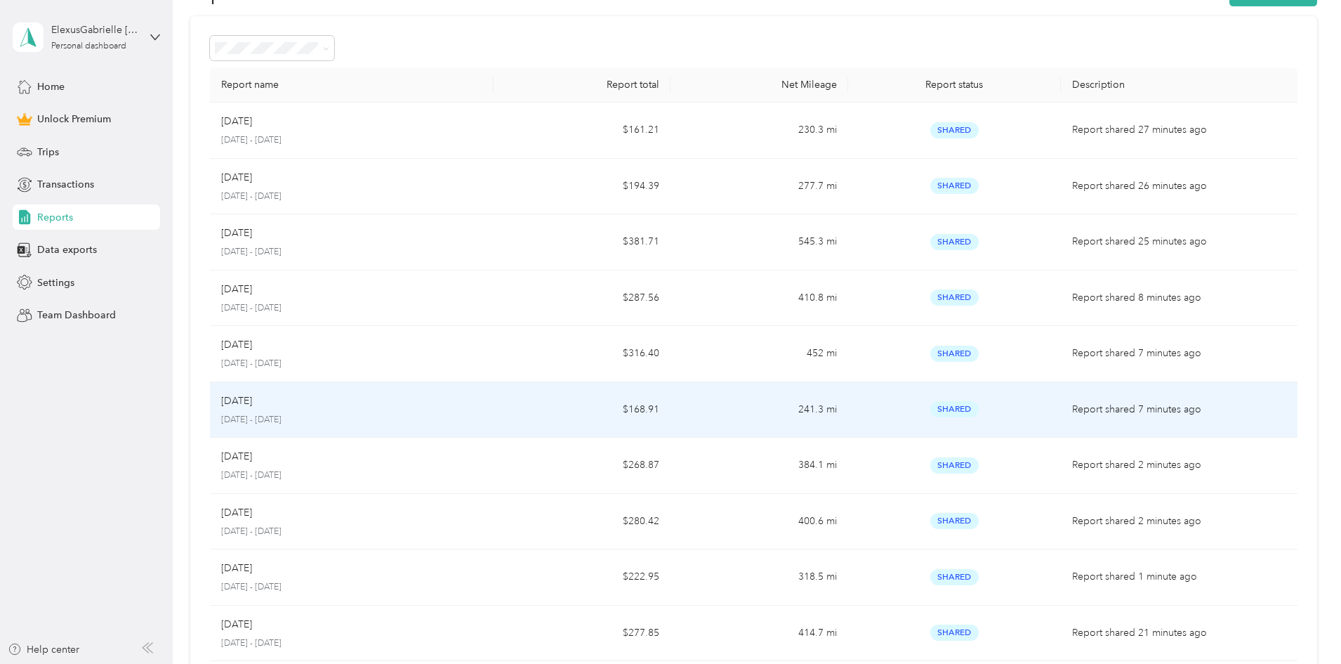
scroll to position [70, 0]
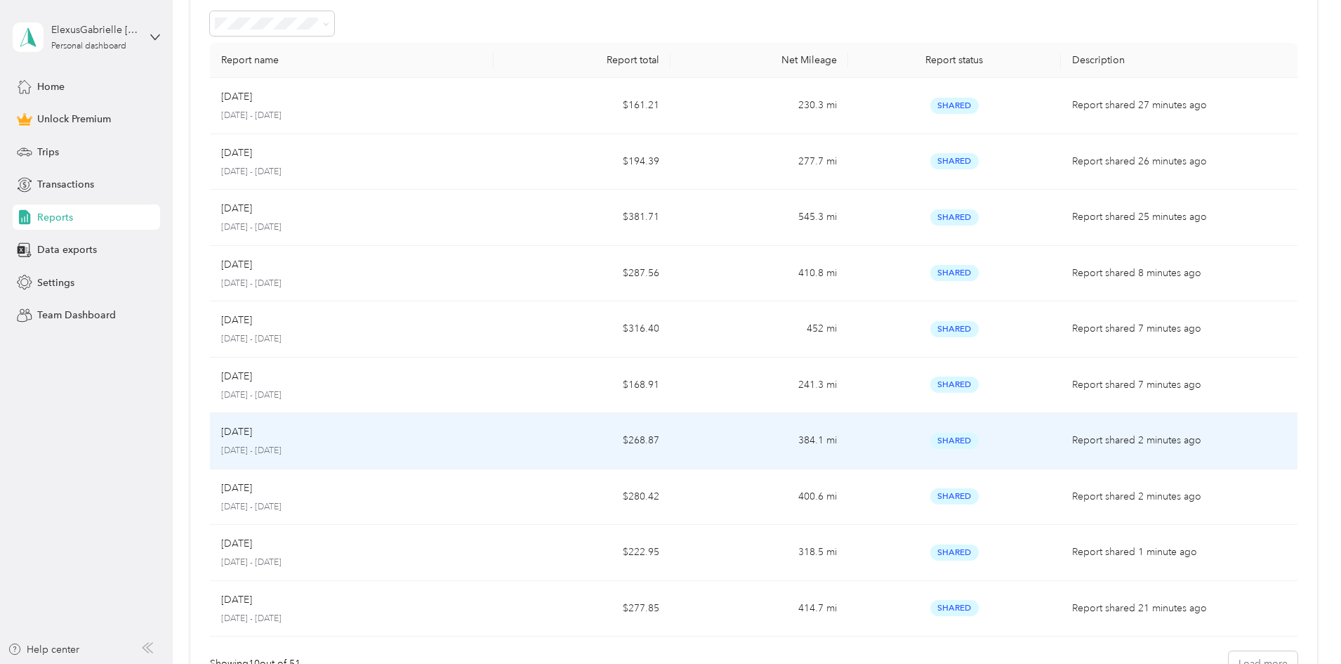
click at [409, 445] on p "[DATE] - [DATE]" at bounding box center [351, 451] width 261 height 13
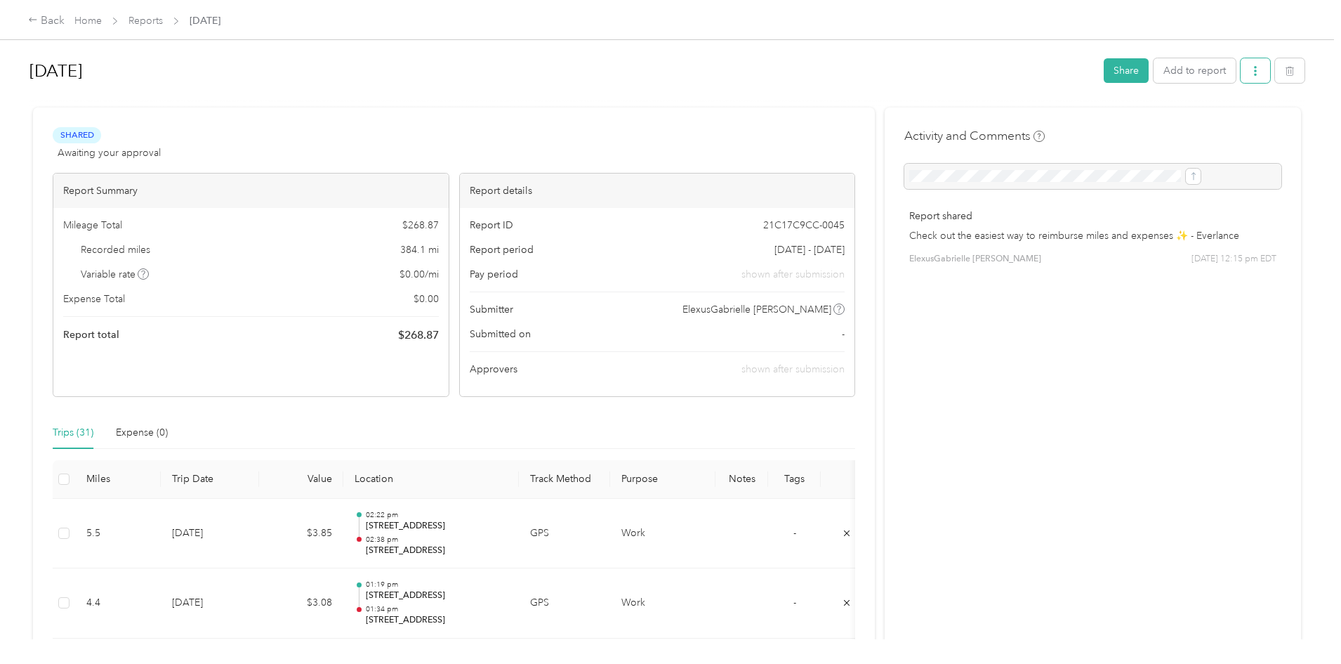
click at [1251, 75] on icon "button" at bounding box center [1256, 71] width 10 height 10
click at [1124, 119] on div "Download" at bounding box center [1105, 122] width 84 height 15
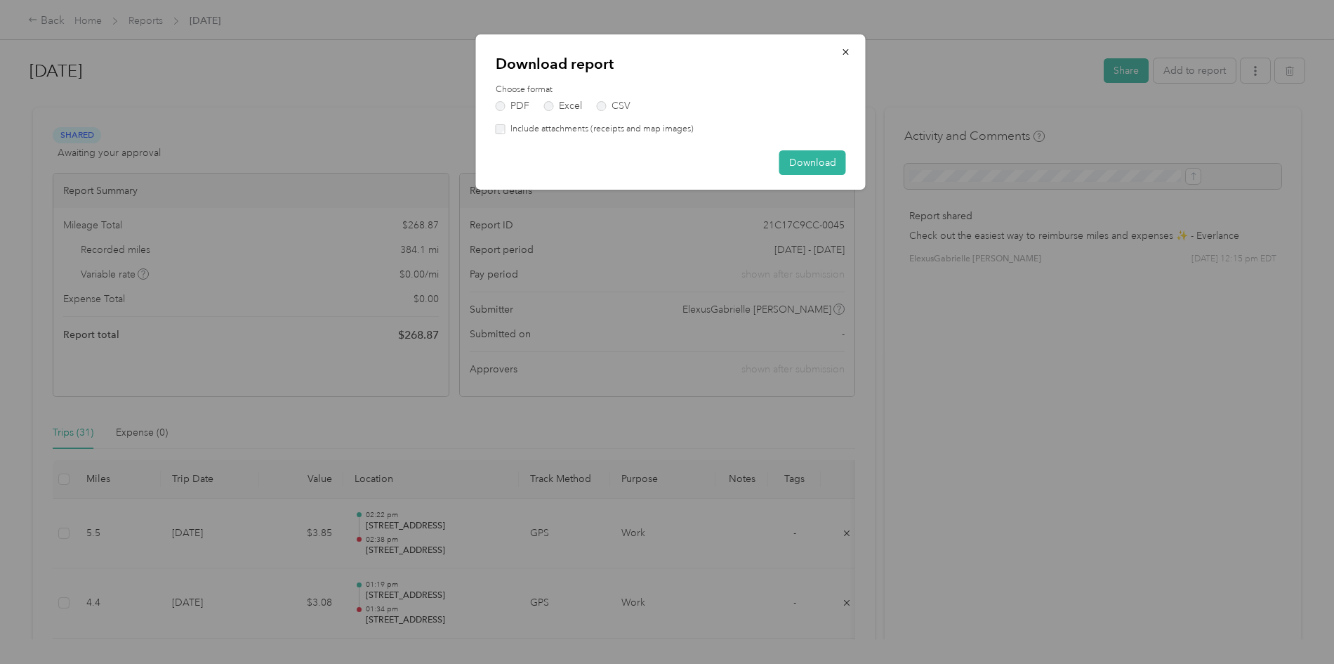
click at [508, 133] on label "Include attachments (receipts and map images)" at bounding box center [600, 129] width 188 height 13
click at [821, 157] on button "Download" at bounding box center [813, 162] width 67 height 25
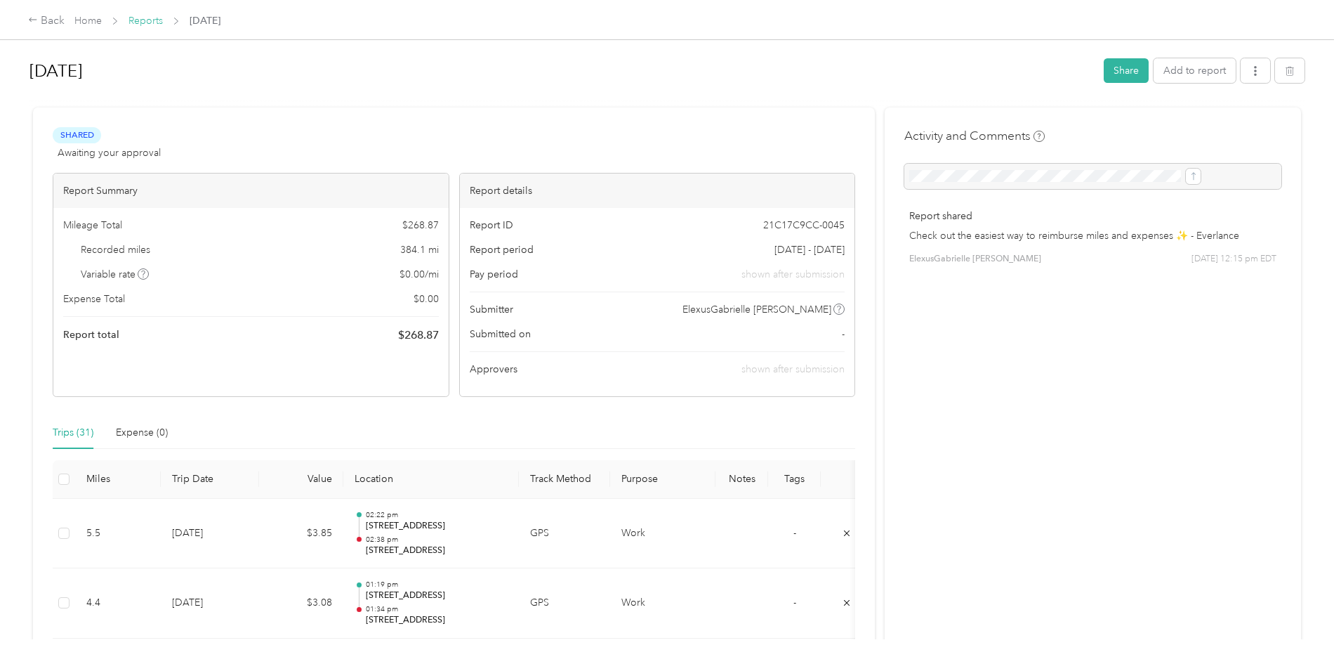
click at [163, 23] on link "Reports" at bounding box center [146, 21] width 34 height 12
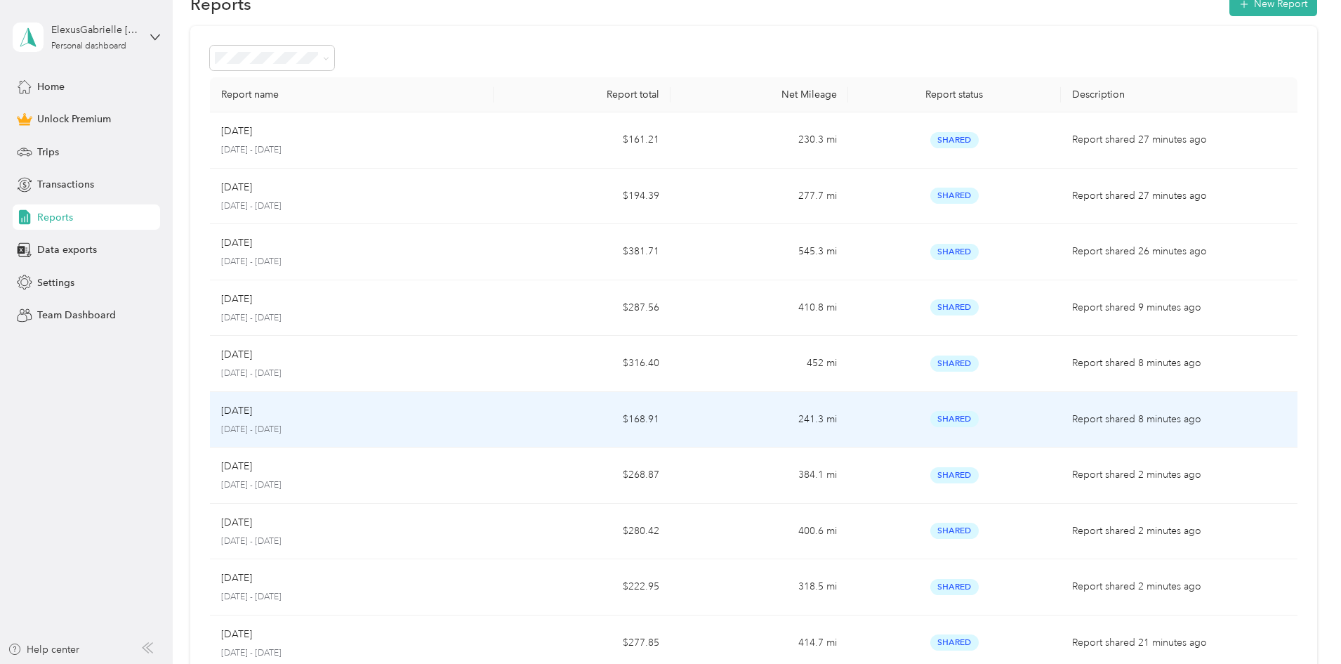
scroll to position [70, 0]
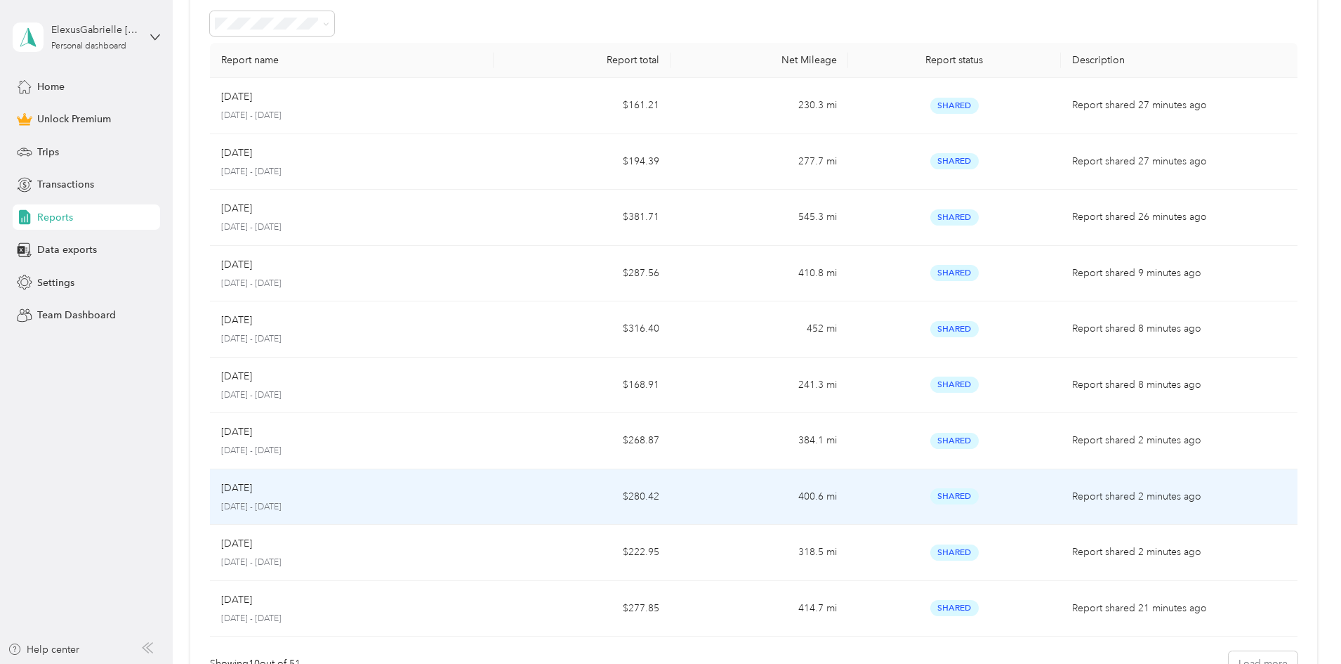
click at [357, 486] on div "[DATE]" at bounding box center [351, 487] width 261 height 15
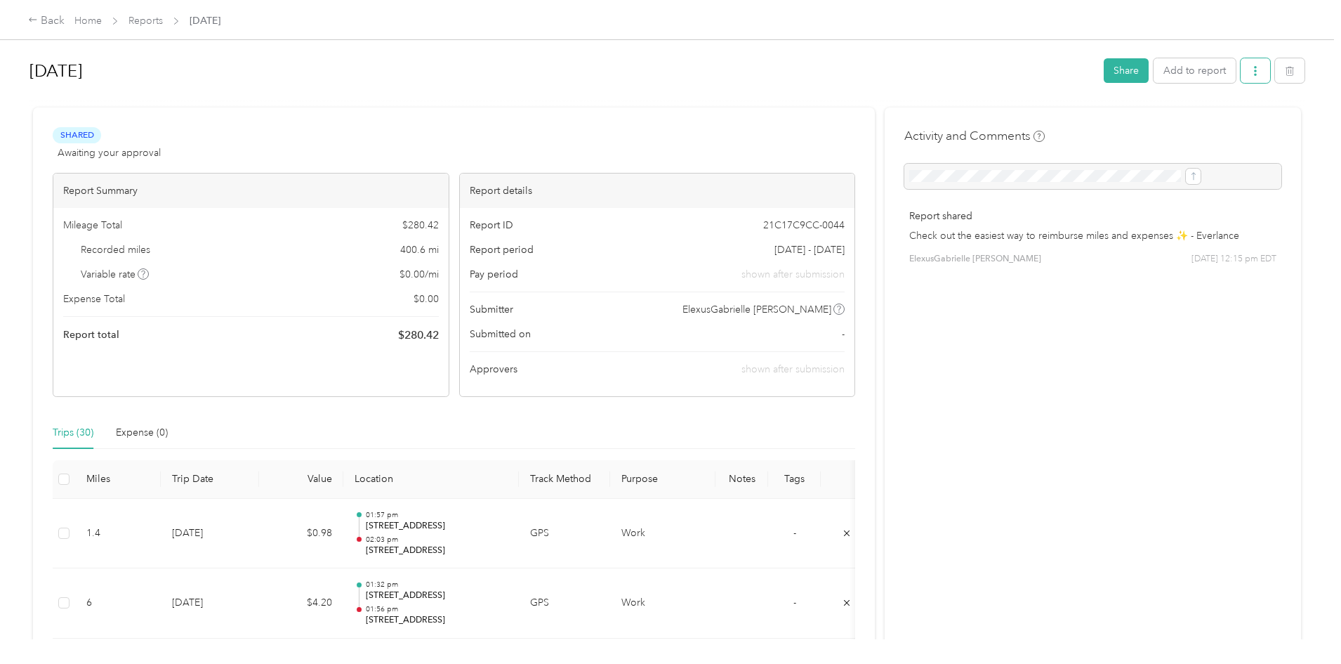
click at [1251, 67] on icon "button" at bounding box center [1256, 71] width 10 height 10
click at [1106, 118] on span "Download" at bounding box center [1100, 122] width 46 height 15
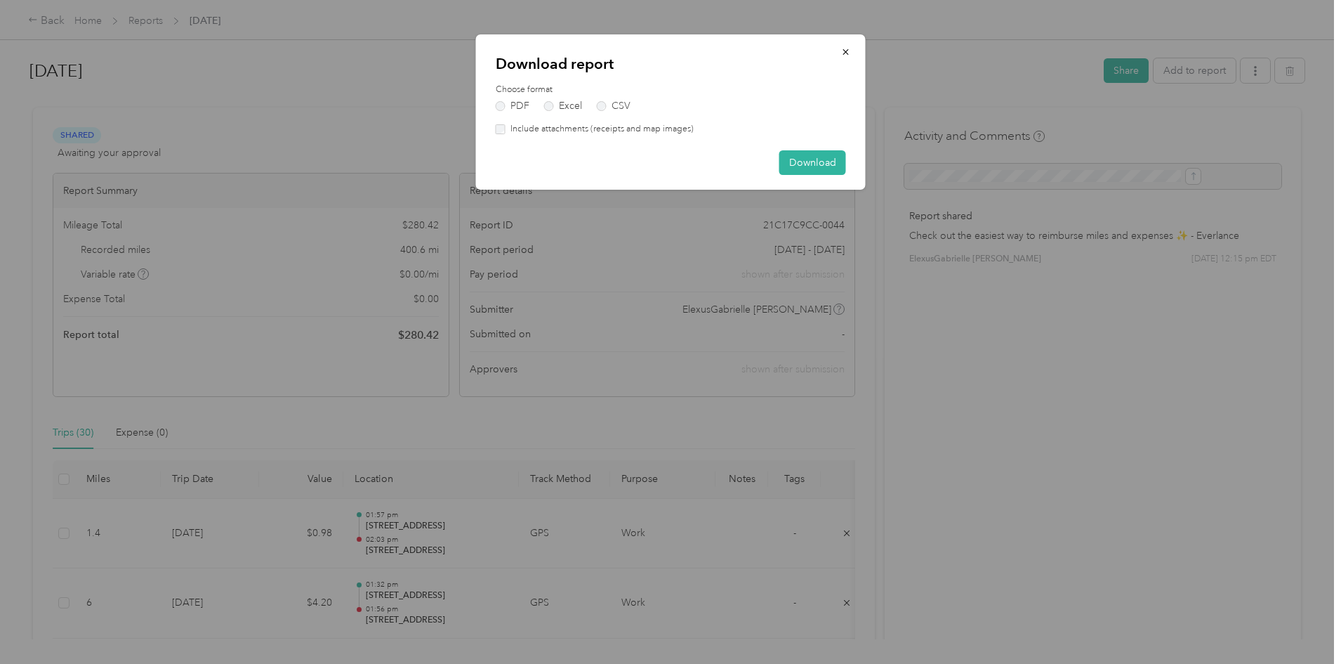
click at [594, 131] on label "Include attachments (receipts and map images)" at bounding box center [600, 129] width 188 height 13
click at [796, 161] on button "Download" at bounding box center [813, 162] width 67 height 25
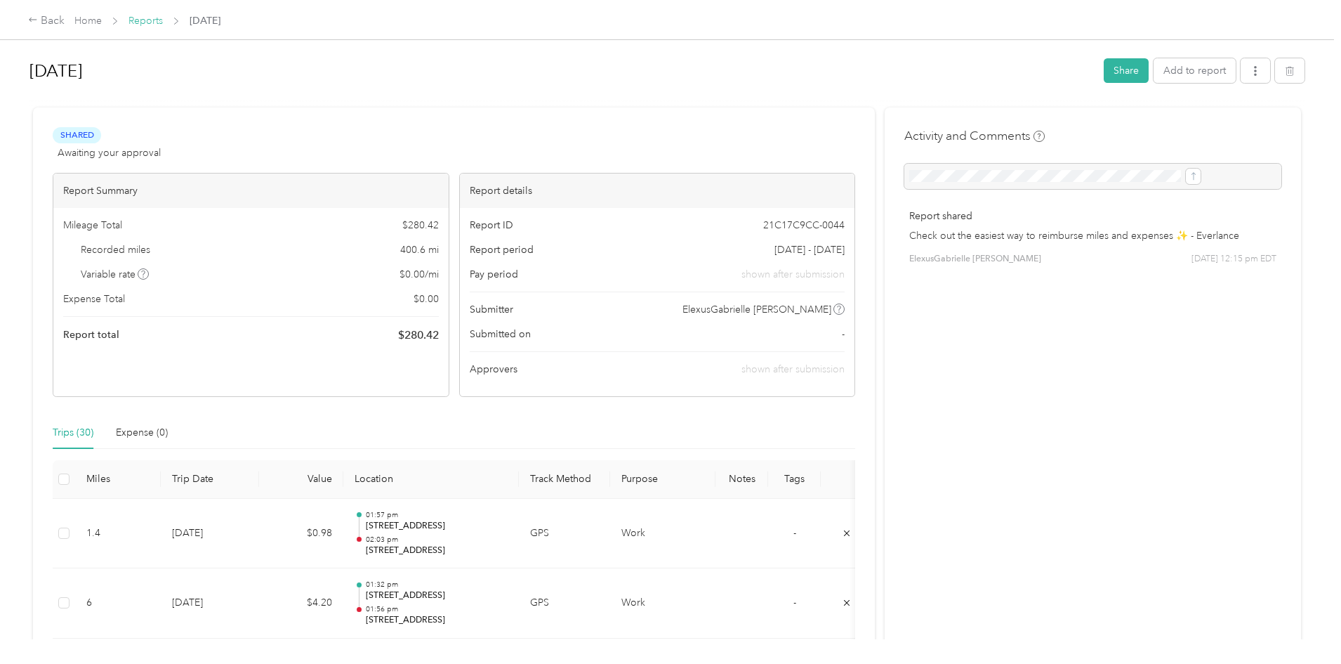
click at [163, 24] on link "Reports" at bounding box center [146, 21] width 34 height 12
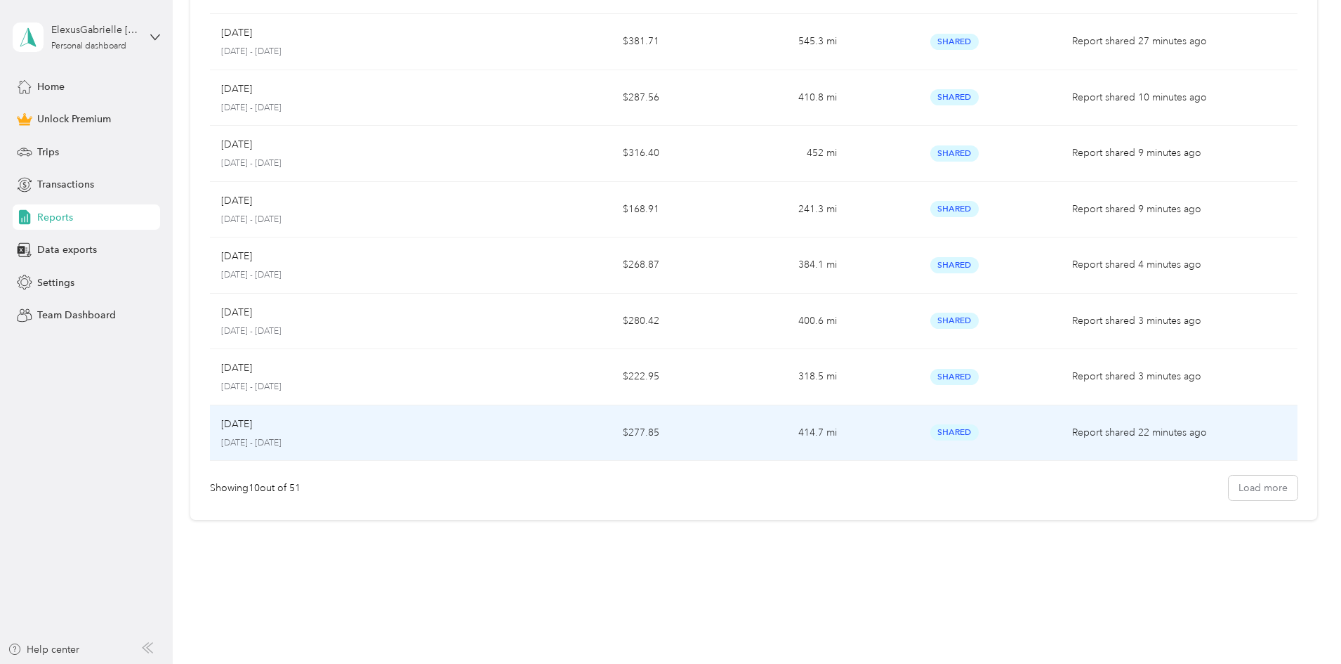
scroll to position [247, 0]
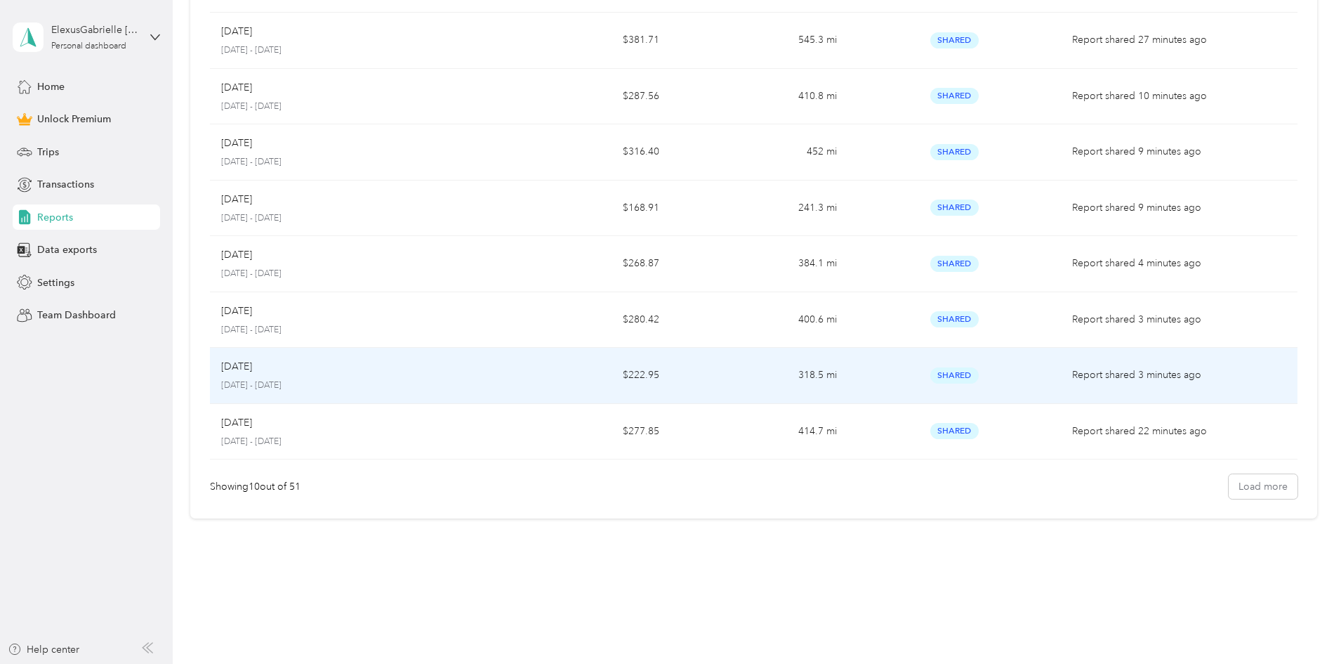
click at [420, 386] on p "[DATE] - [DATE]" at bounding box center [351, 385] width 261 height 13
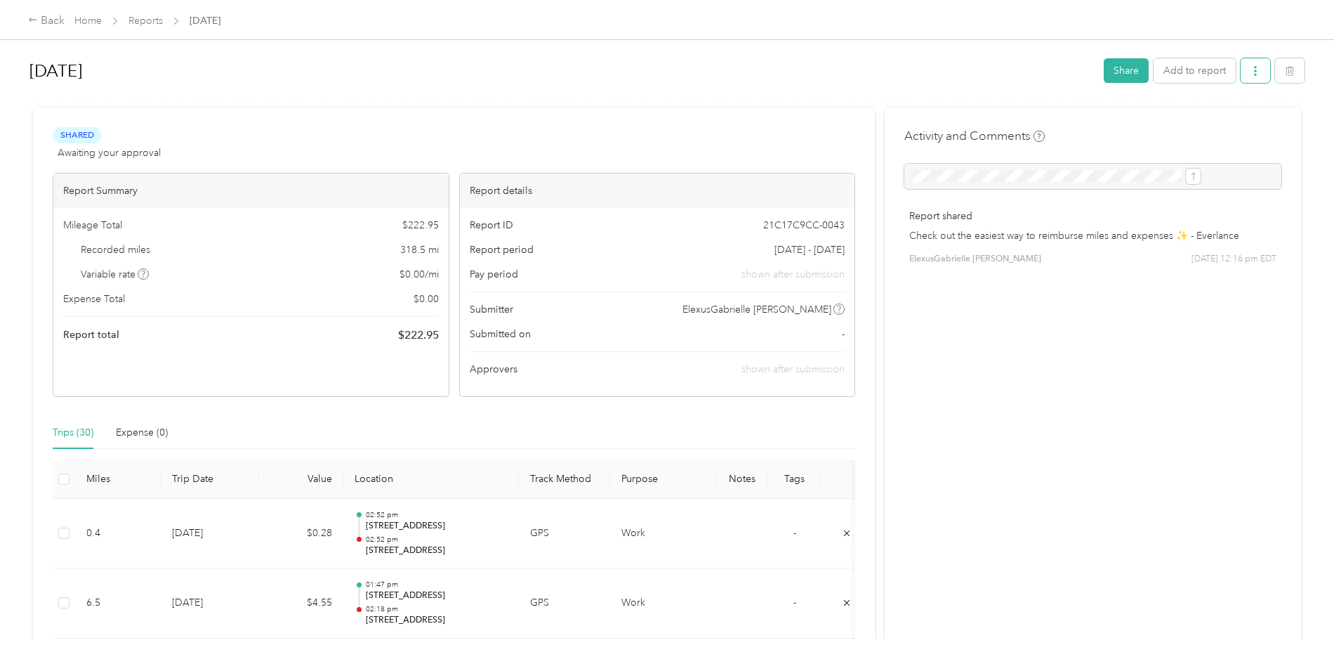
click at [1251, 65] on span "button" at bounding box center [1256, 71] width 10 height 12
click at [1129, 123] on div "Download" at bounding box center [1105, 122] width 84 height 15
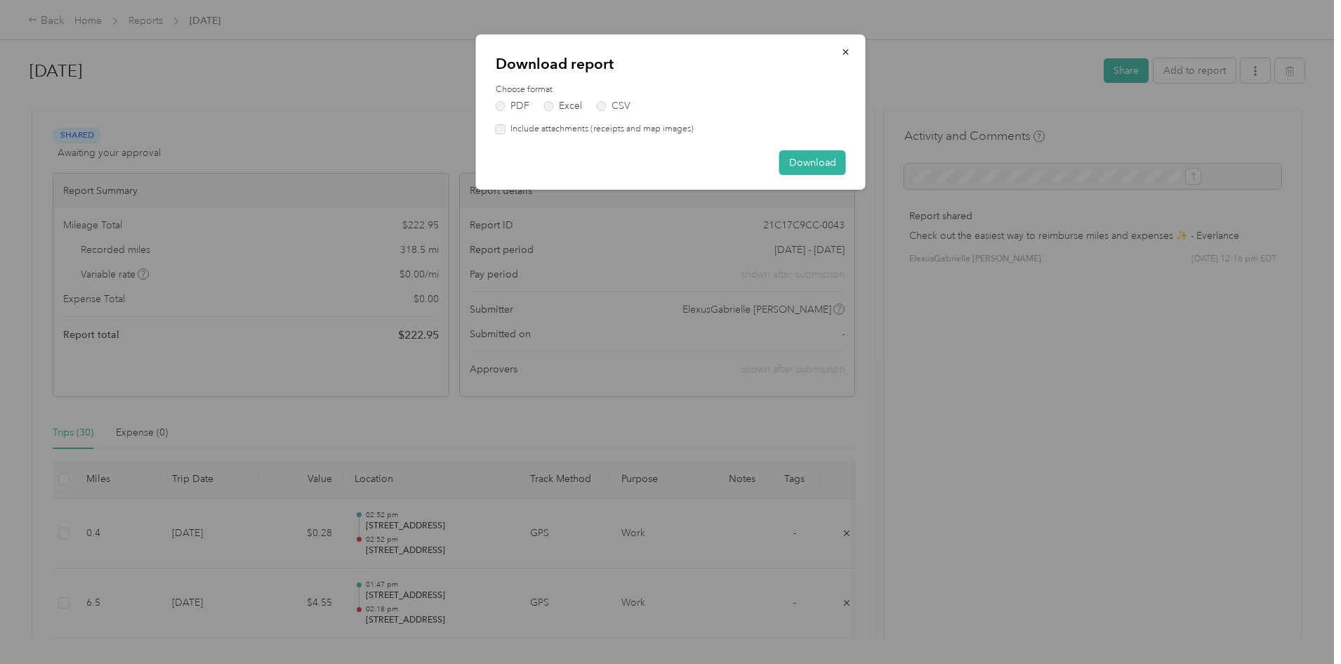
click at [589, 136] on div "Download report Choose format PDF Excel CSV Include attachments (receipts and m…" at bounding box center [671, 111] width 390 height 155
click at [571, 132] on label "Include attachments (receipts and map images)" at bounding box center [600, 129] width 188 height 13
click at [810, 159] on button "Download" at bounding box center [813, 162] width 67 height 25
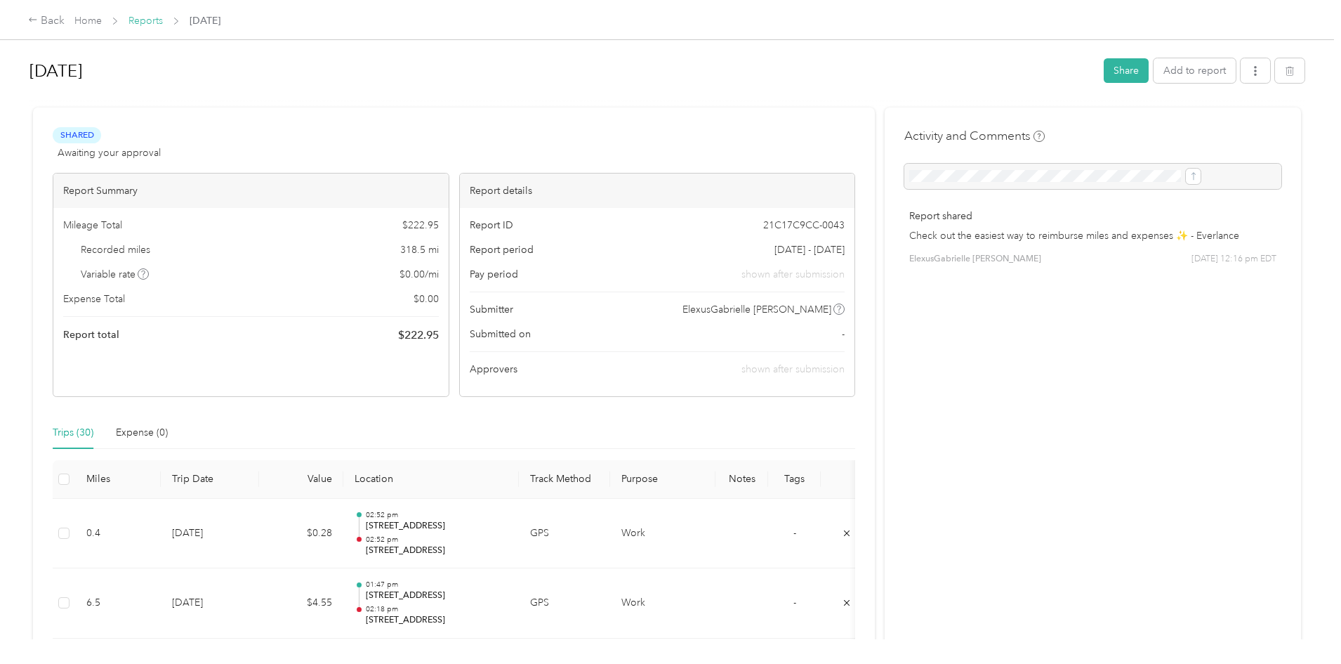
click at [163, 20] on link "Reports" at bounding box center [146, 21] width 34 height 12
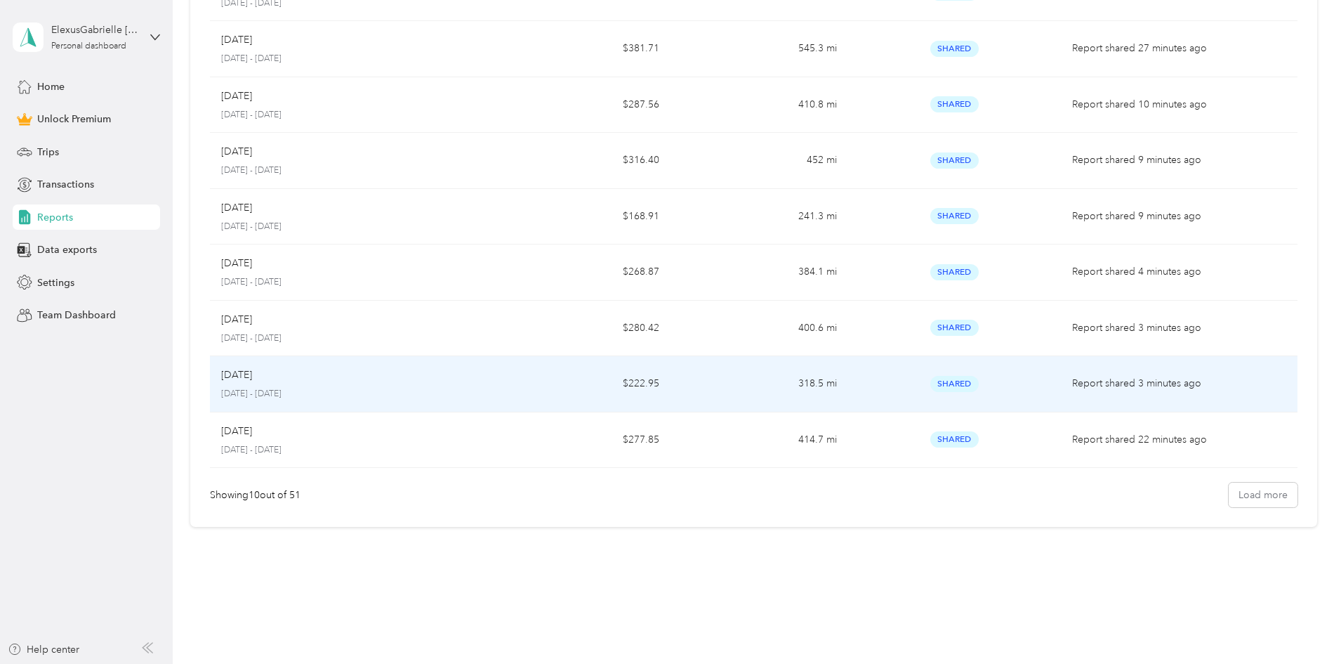
scroll to position [247, 0]
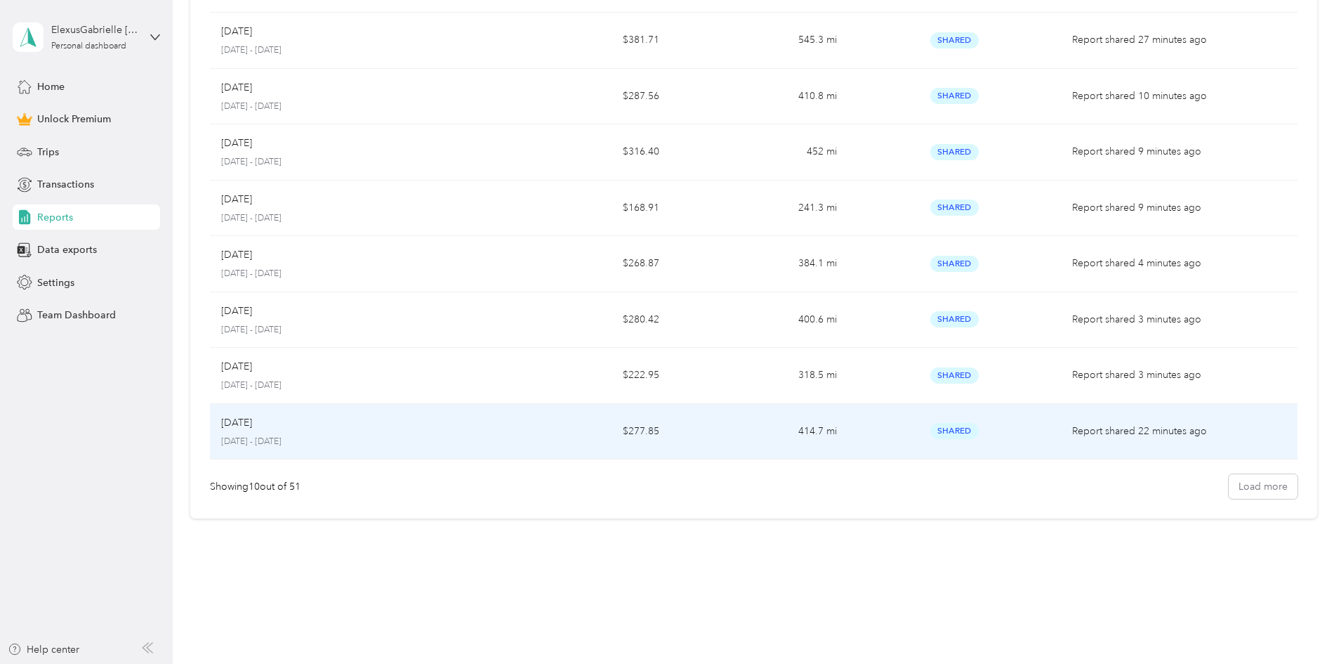
click at [482, 427] on div "[DATE]" at bounding box center [351, 422] width 261 height 15
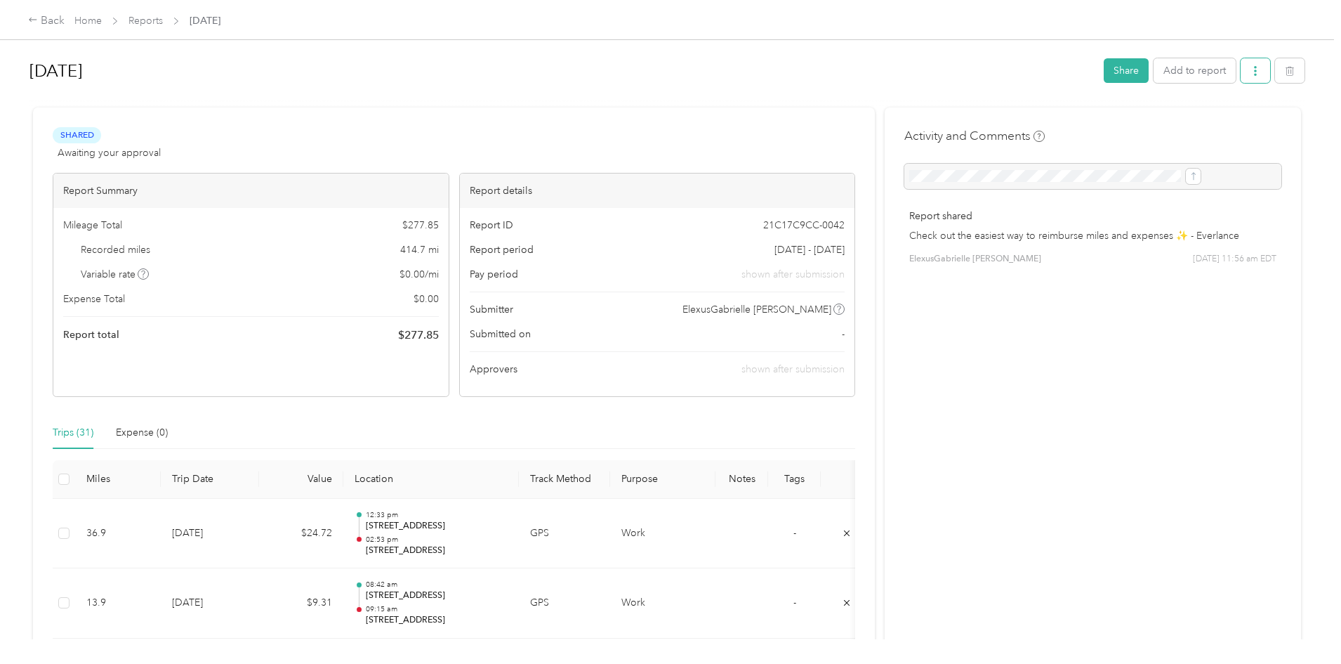
click at [1251, 70] on icon "button" at bounding box center [1256, 71] width 10 height 10
click at [1109, 121] on span "Download" at bounding box center [1100, 122] width 46 height 15
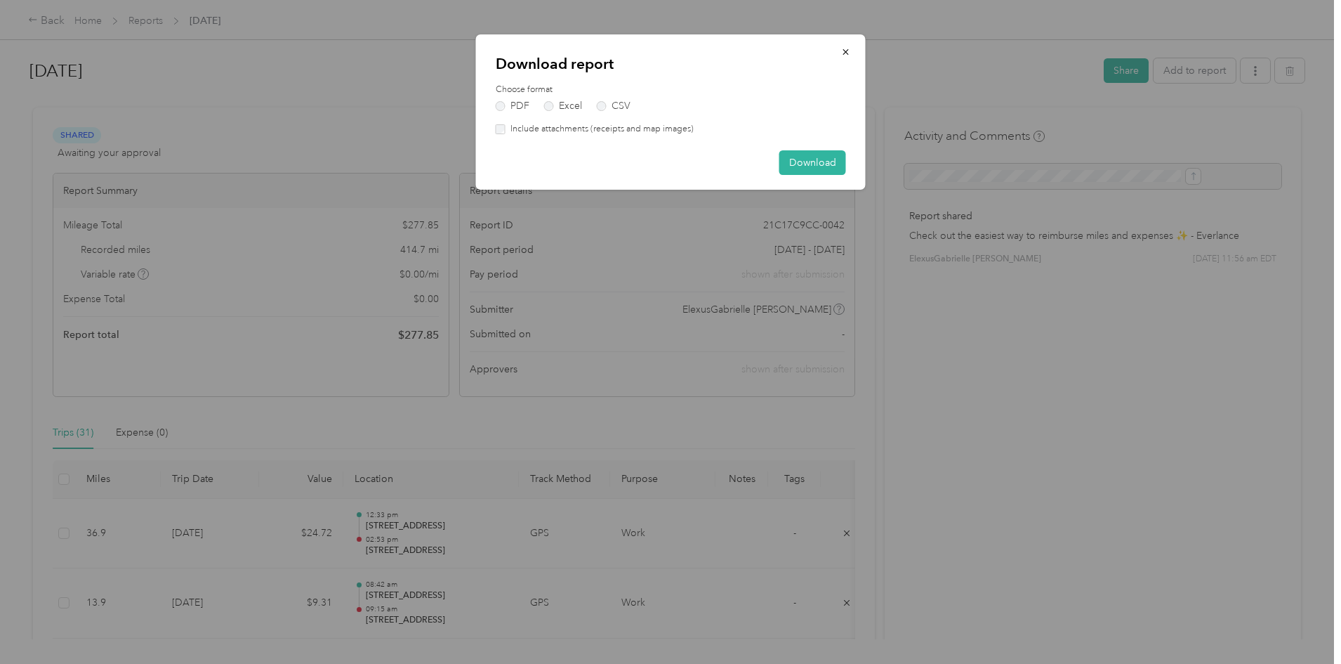
click at [539, 126] on label "Include attachments (receipts and map images)" at bounding box center [600, 129] width 188 height 13
click at [799, 161] on button "Download" at bounding box center [813, 162] width 67 height 25
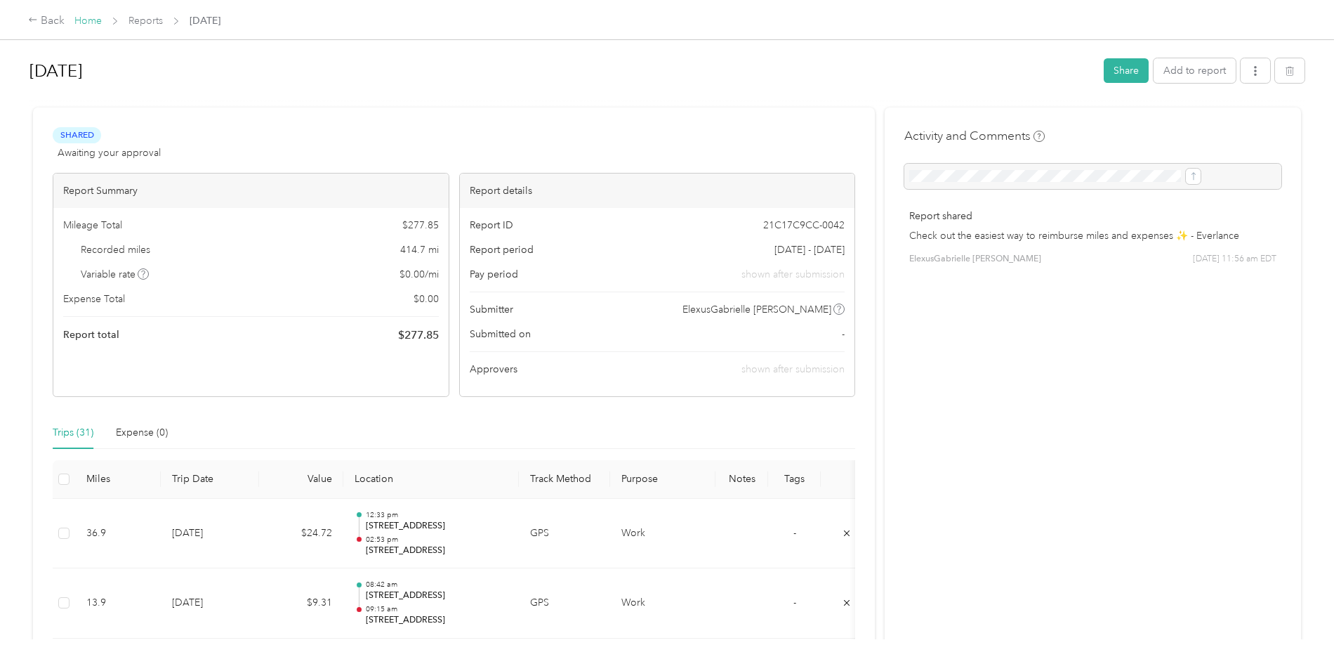
click at [102, 21] on link "Home" at bounding box center [87, 21] width 27 height 12
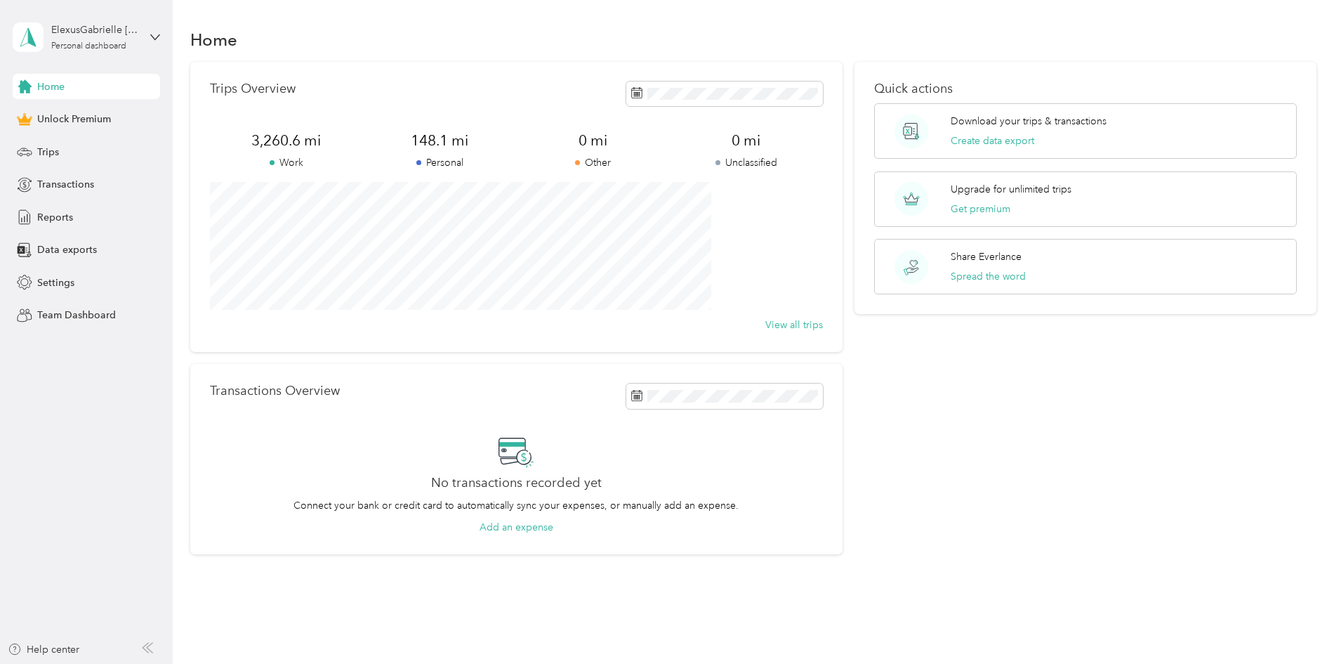
click at [164, 39] on aside "ElexusGabrielle [PERSON_NAME] Personal dashboard Home Unlock Premium Trips Tran…" at bounding box center [86, 332] width 173 height 664
click at [159, 39] on icon at bounding box center [155, 37] width 10 height 10
click at [138, 105] on div "Log out" at bounding box center [160, 115] width 276 height 25
